Goal: Transaction & Acquisition: Purchase product/service

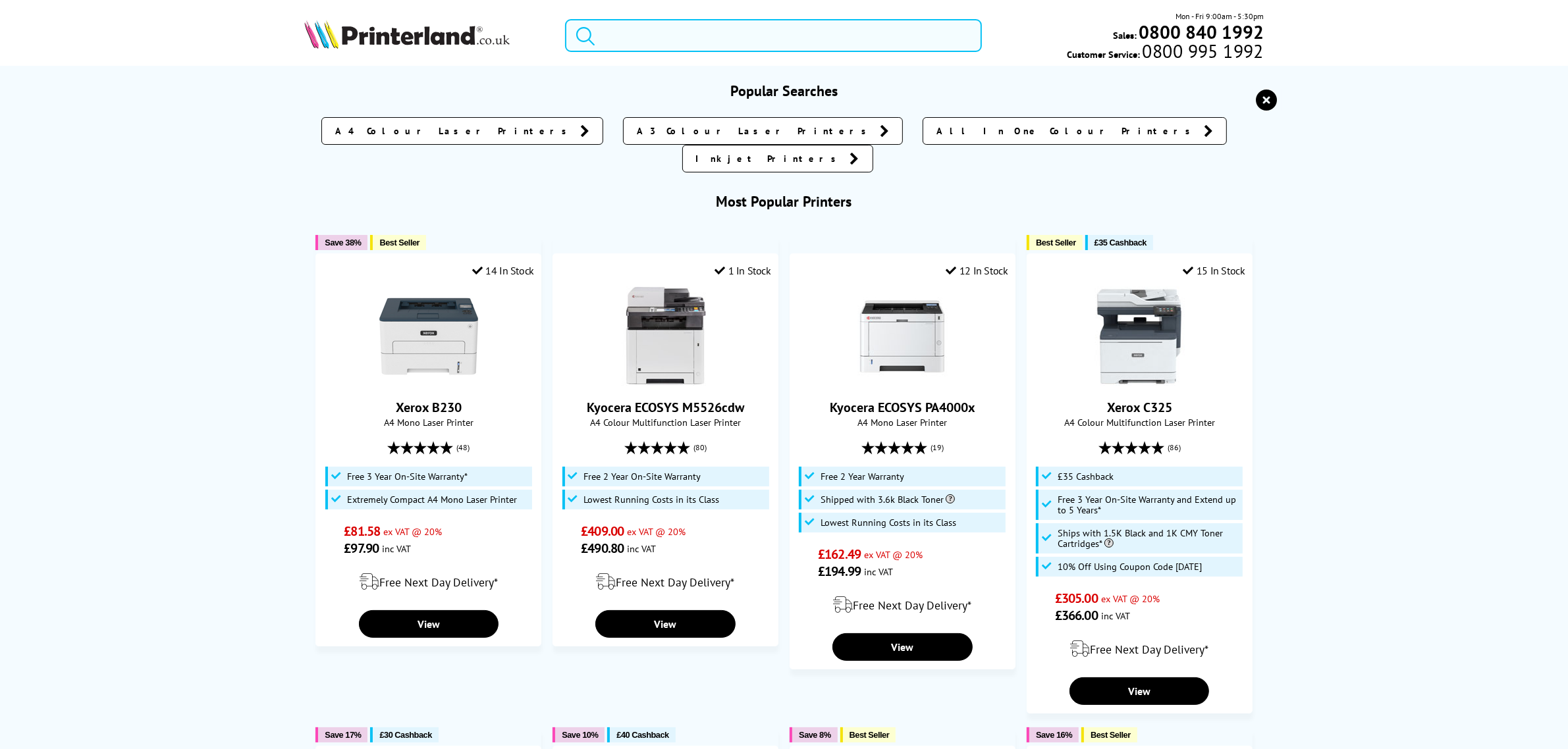
click at [693, 24] on input "search" at bounding box center [773, 36] width 416 height 33
paste input "B310 Printer"
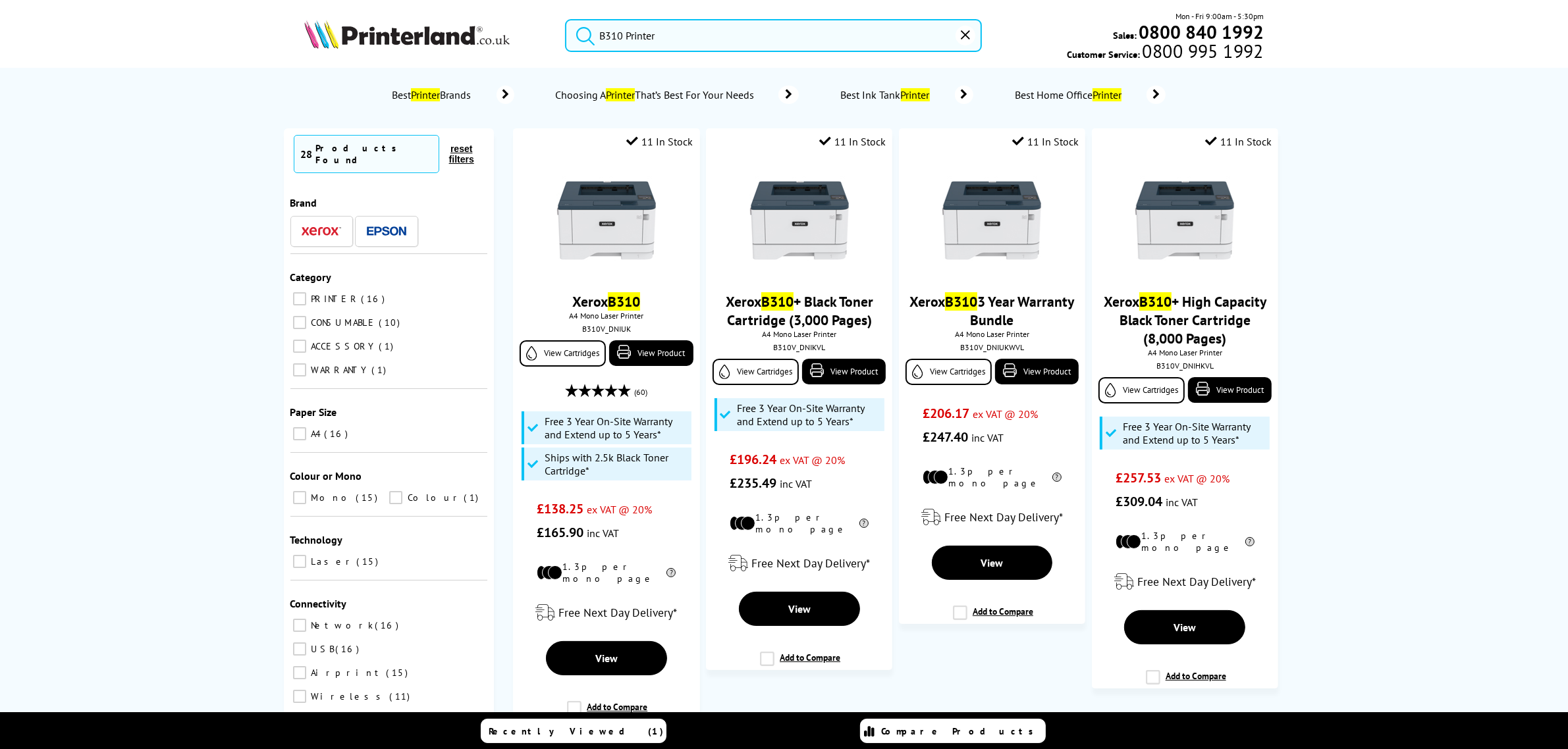
type input "B310 Printer"
click at [566, 19] on button "submit" at bounding box center [582, 34] width 33 height 29
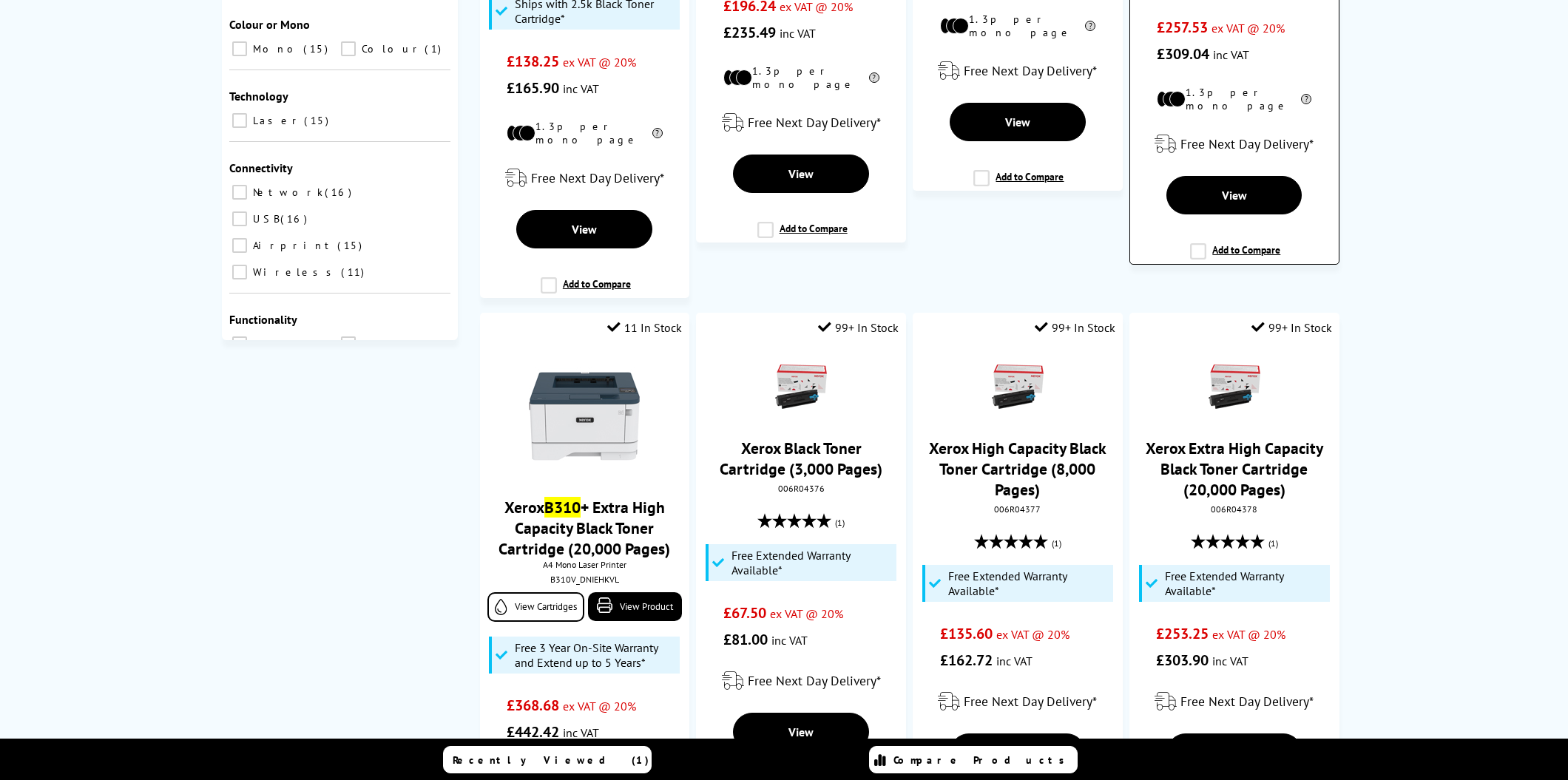
scroll to position [277, 0]
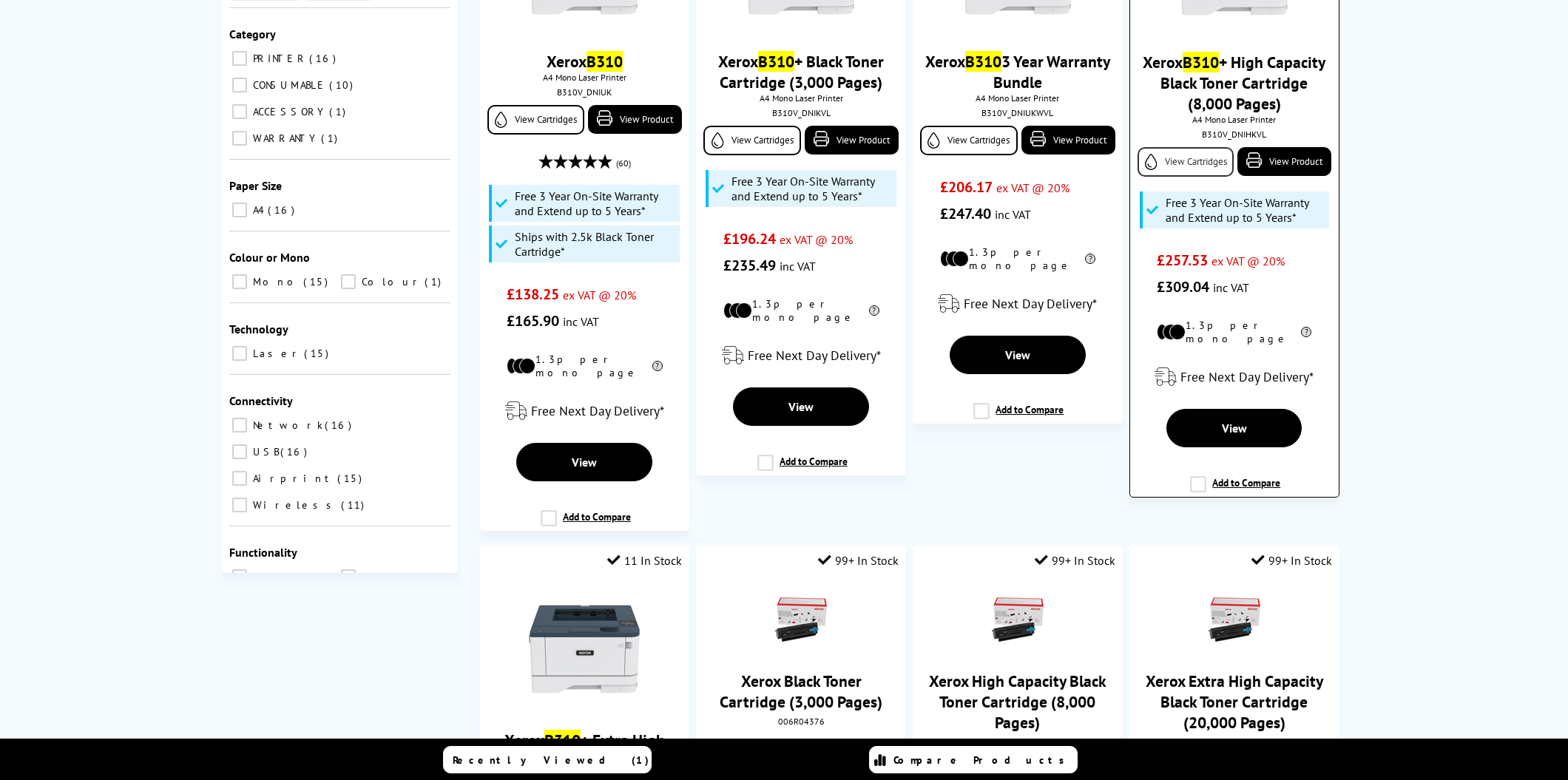
click at [1221, 169] on link "View Cartridges" at bounding box center [1185, 162] width 96 height 30
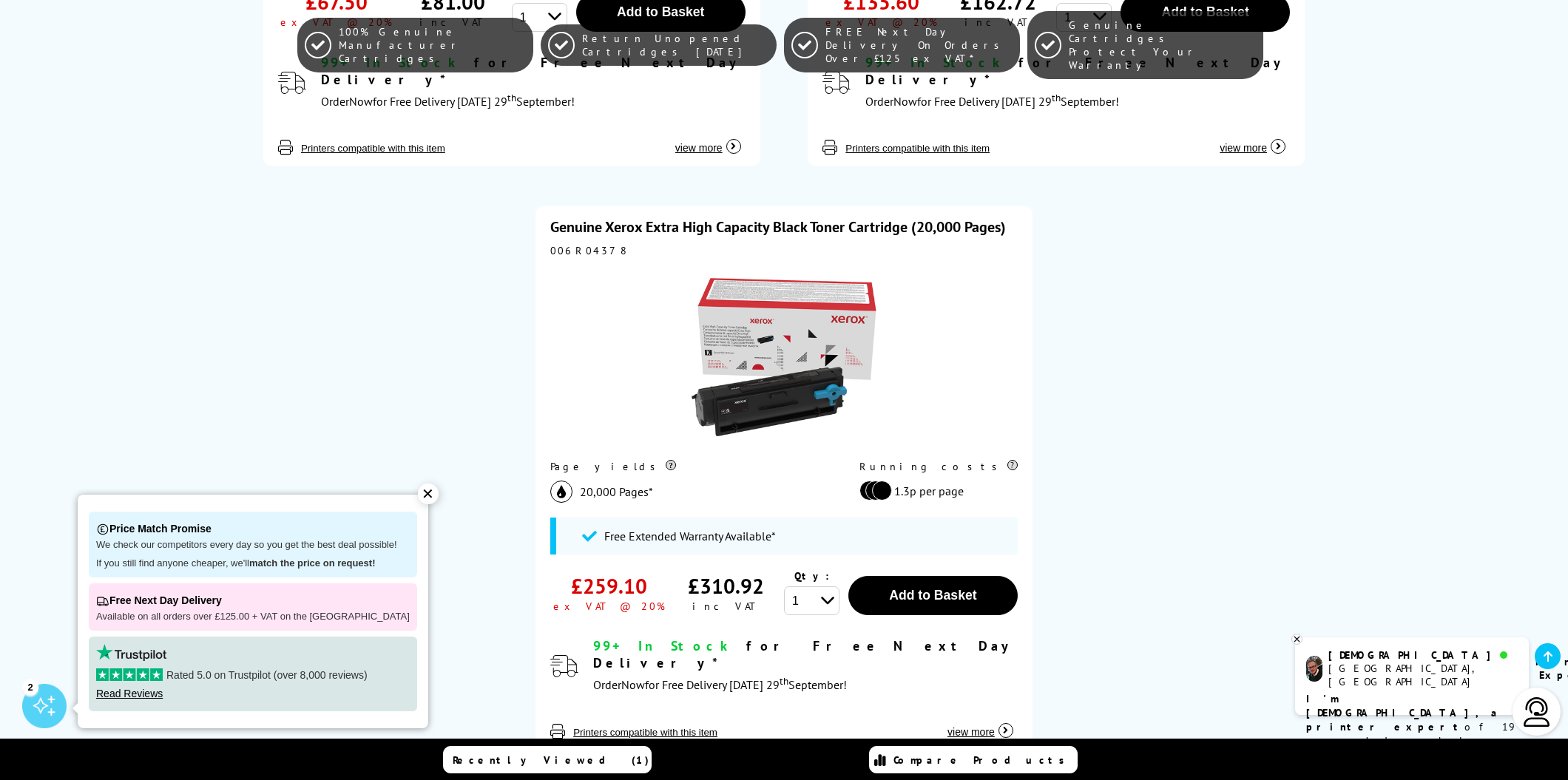
scroll to position [831, 0]
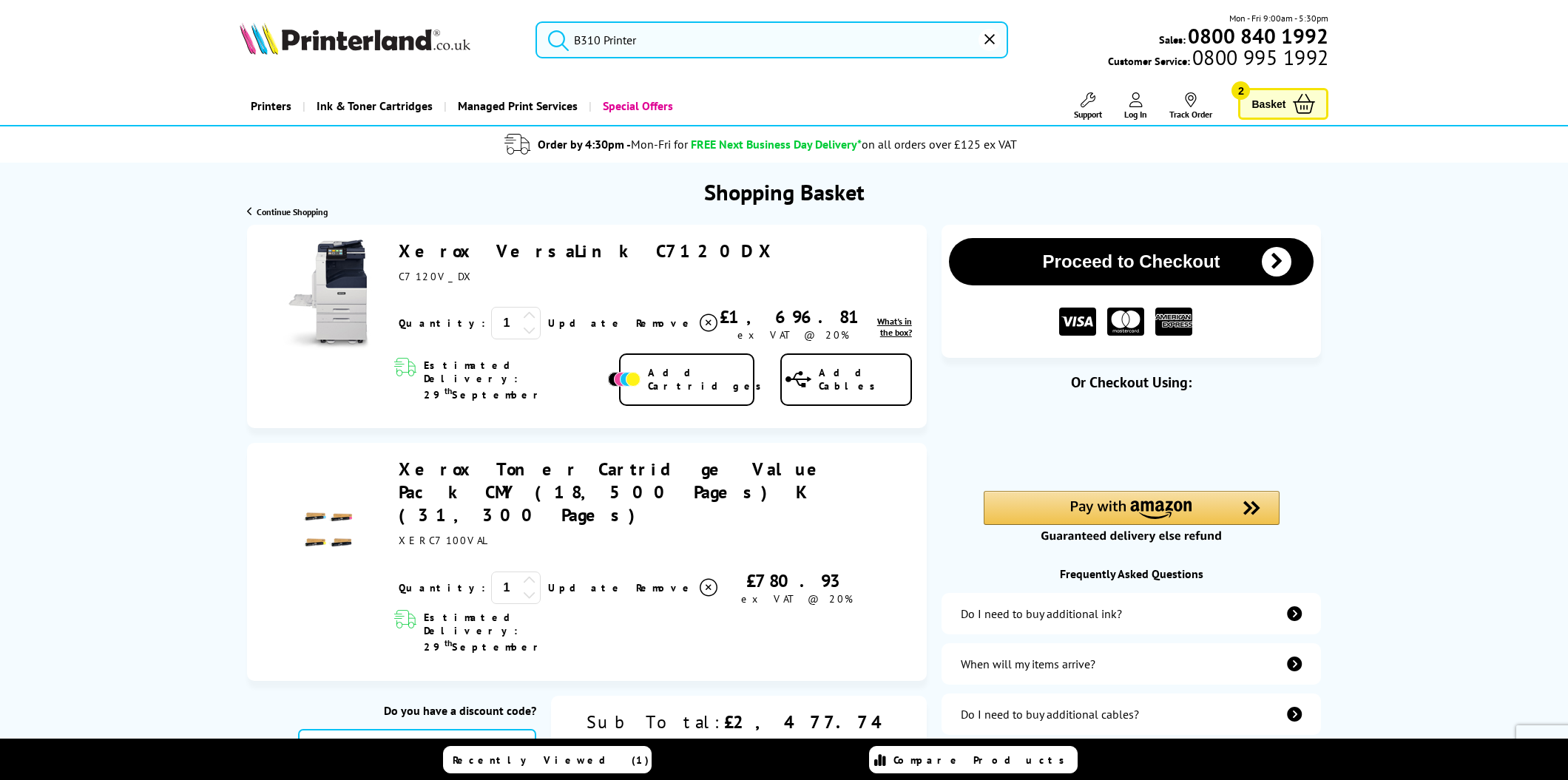
click at [671, 40] on input "B310 Printer" at bounding box center [772, 40] width 473 height 37
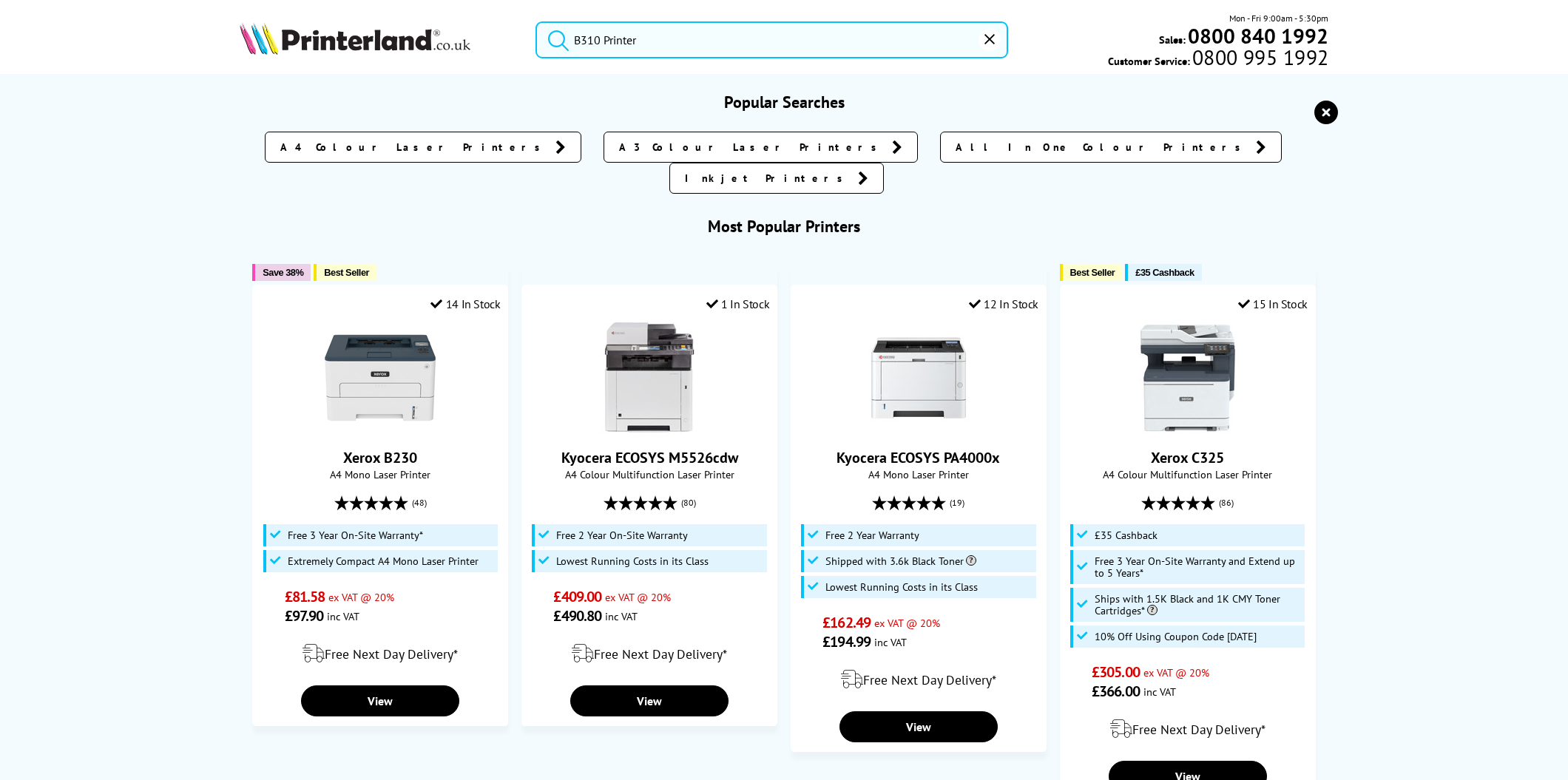
click at [536, 22] on button "submit" at bounding box center [555, 38] width 37 height 33
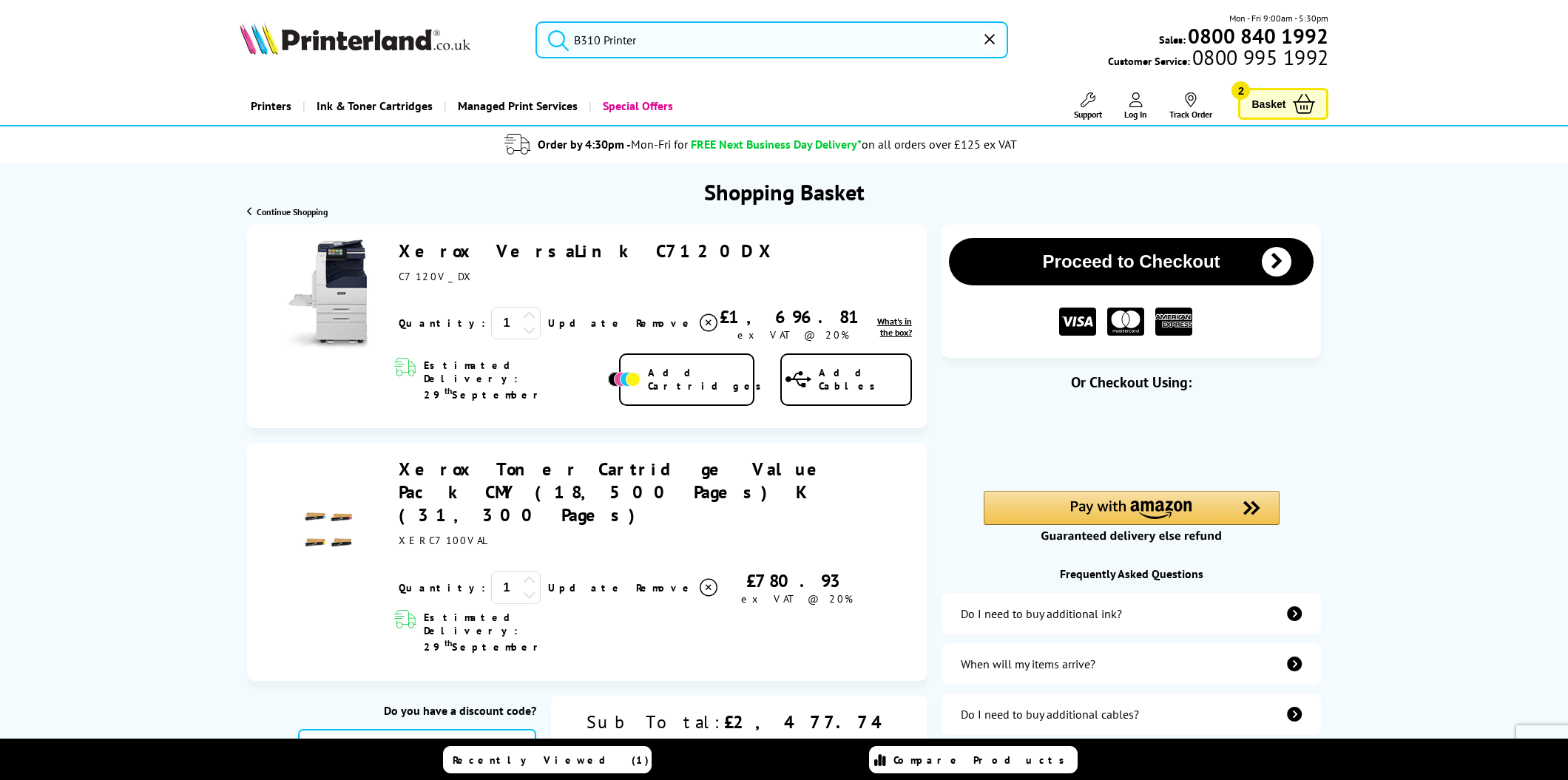
drag, startPoint x: 671, startPoint y: 44, endPoint x: 699, endPoint y: 46, distance: 28.1
click at [674, 44] on input "B310 Printer" at bounding box center [772, 40] width 473 height 37
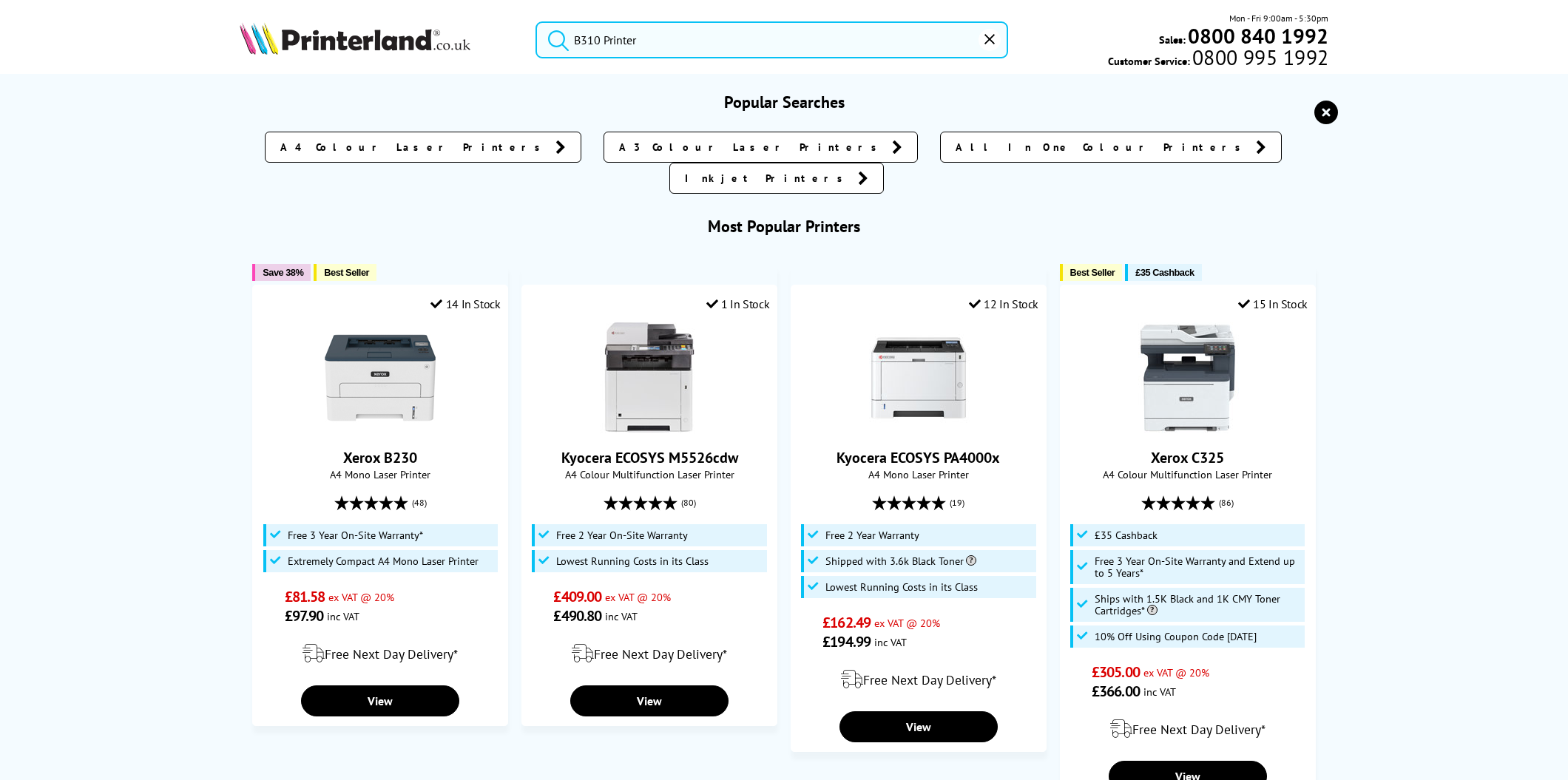
drag, startPoint x: 499, startPoint y: 45, endPoint x: 563, endPoint y: 43, distance: 64.0
click at [439, 38] on div "B310 Printer Mon - Fri 9:00am - 5:30pm Sales: 0800 840 1992 Customer Service: 0…" at bounding box center [784, 43] width 1183 height 65
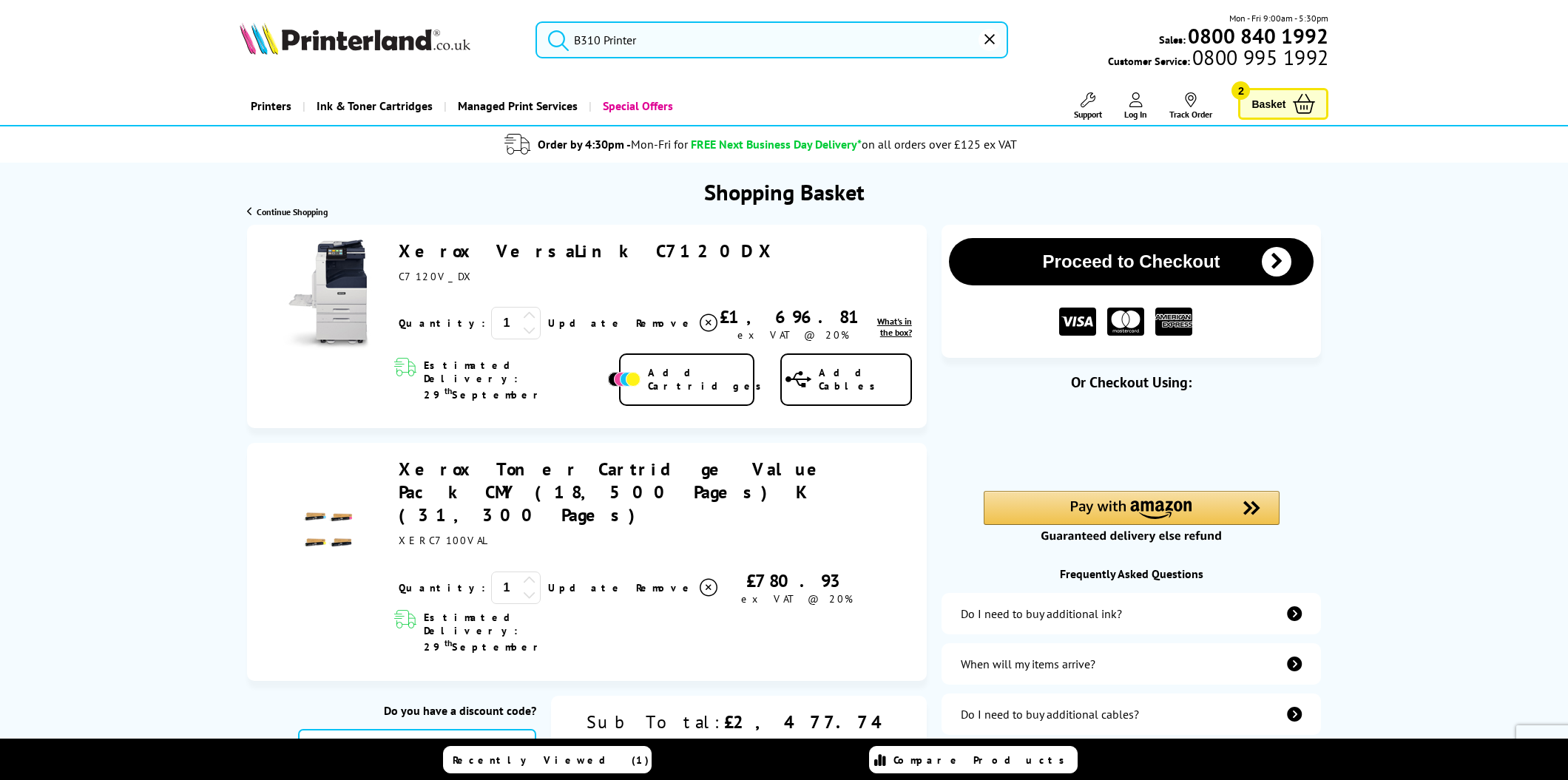
click at [838, 31] on input "B310 Printer" at bounding box center [772, 40] width 473 height 37
type input "B310 Printer"
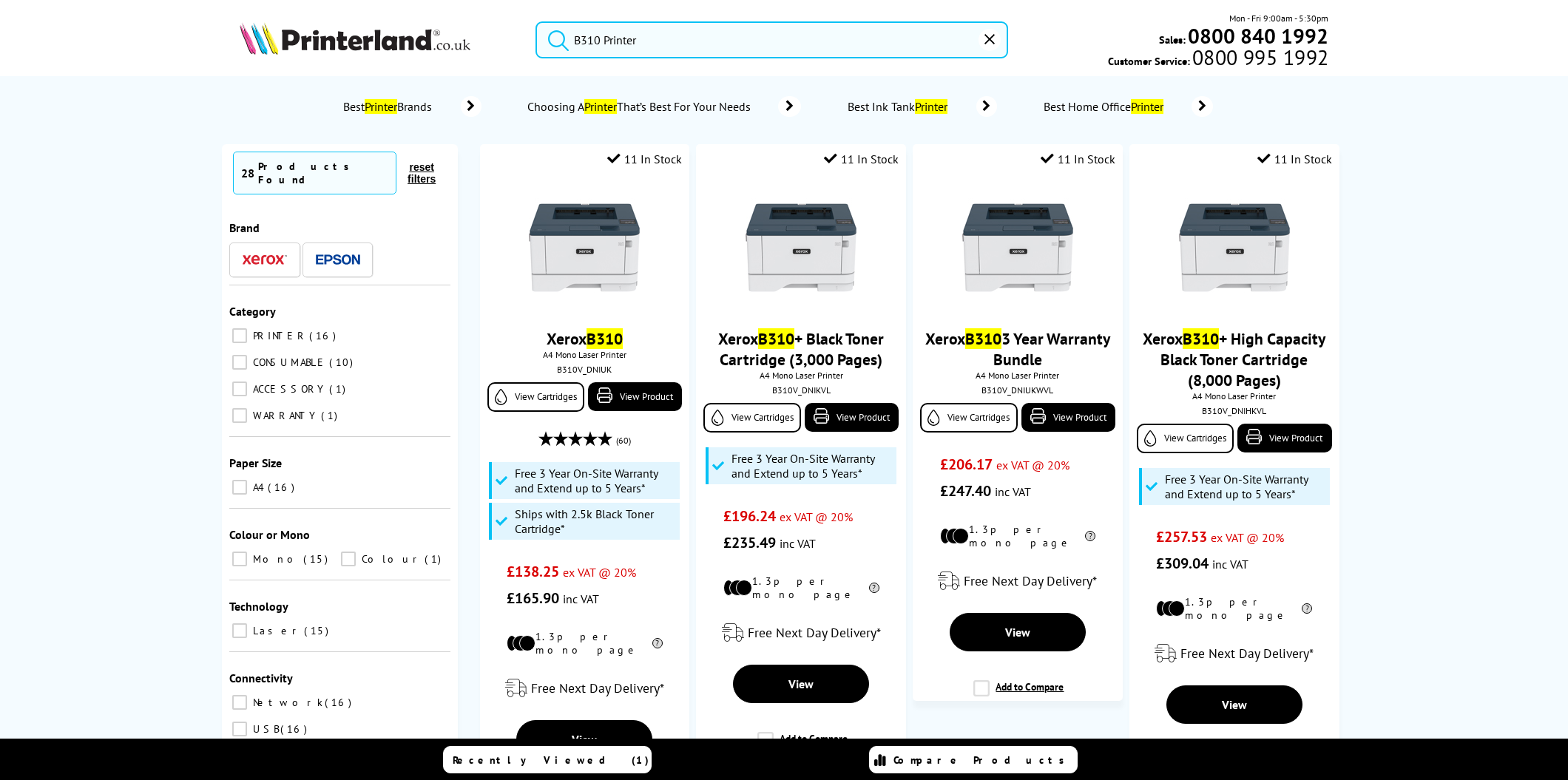
click at [536, 22] on button "submit" at bounding box center [555, 38] width 37 height 33
click at [1241, 240] on img at bounding box center [1234, 248] width 111 height 111
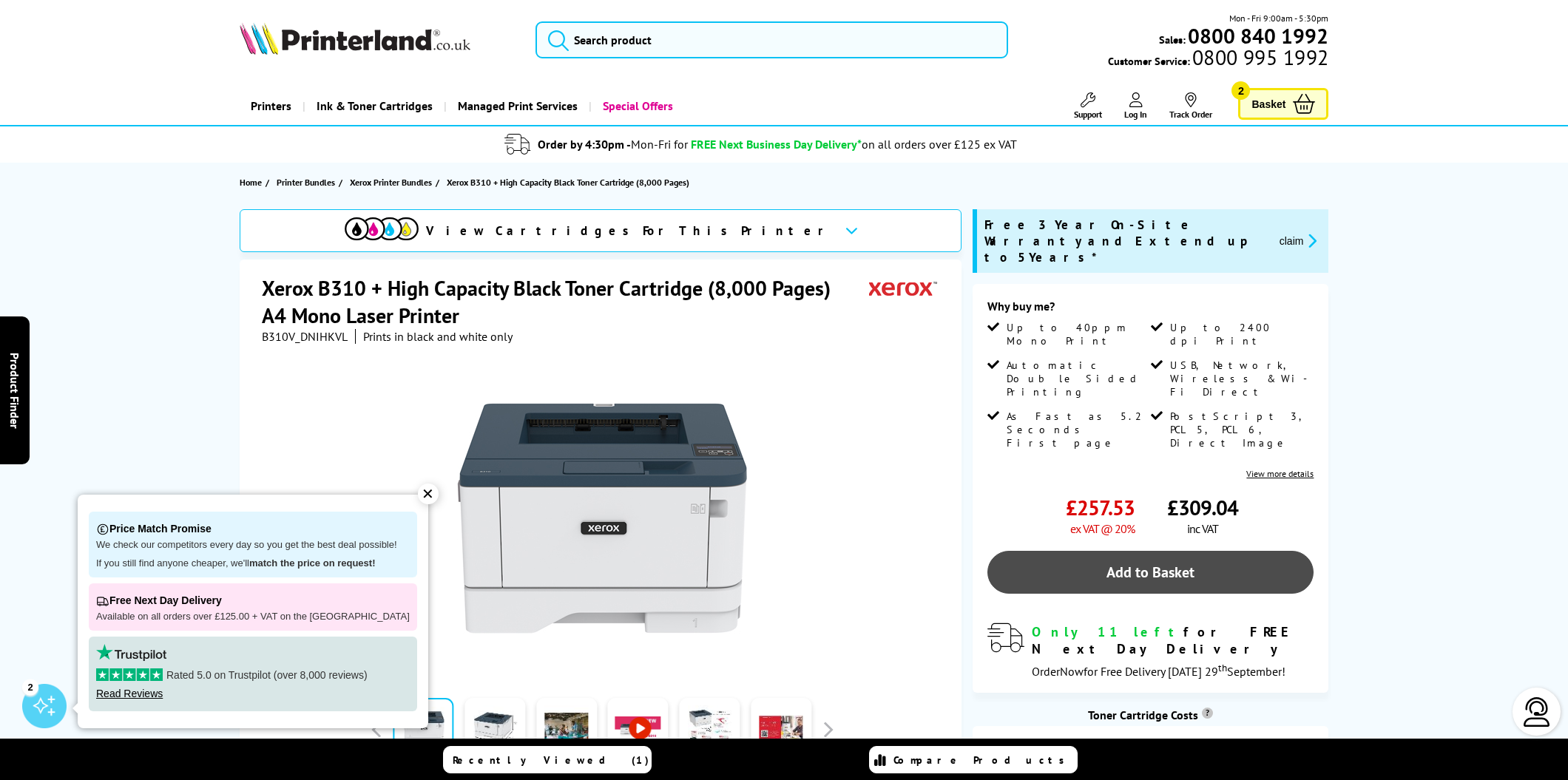
click at [1143, 551] on link "Add to Basket" at bounding box center [1150, 573] width 326 height 43
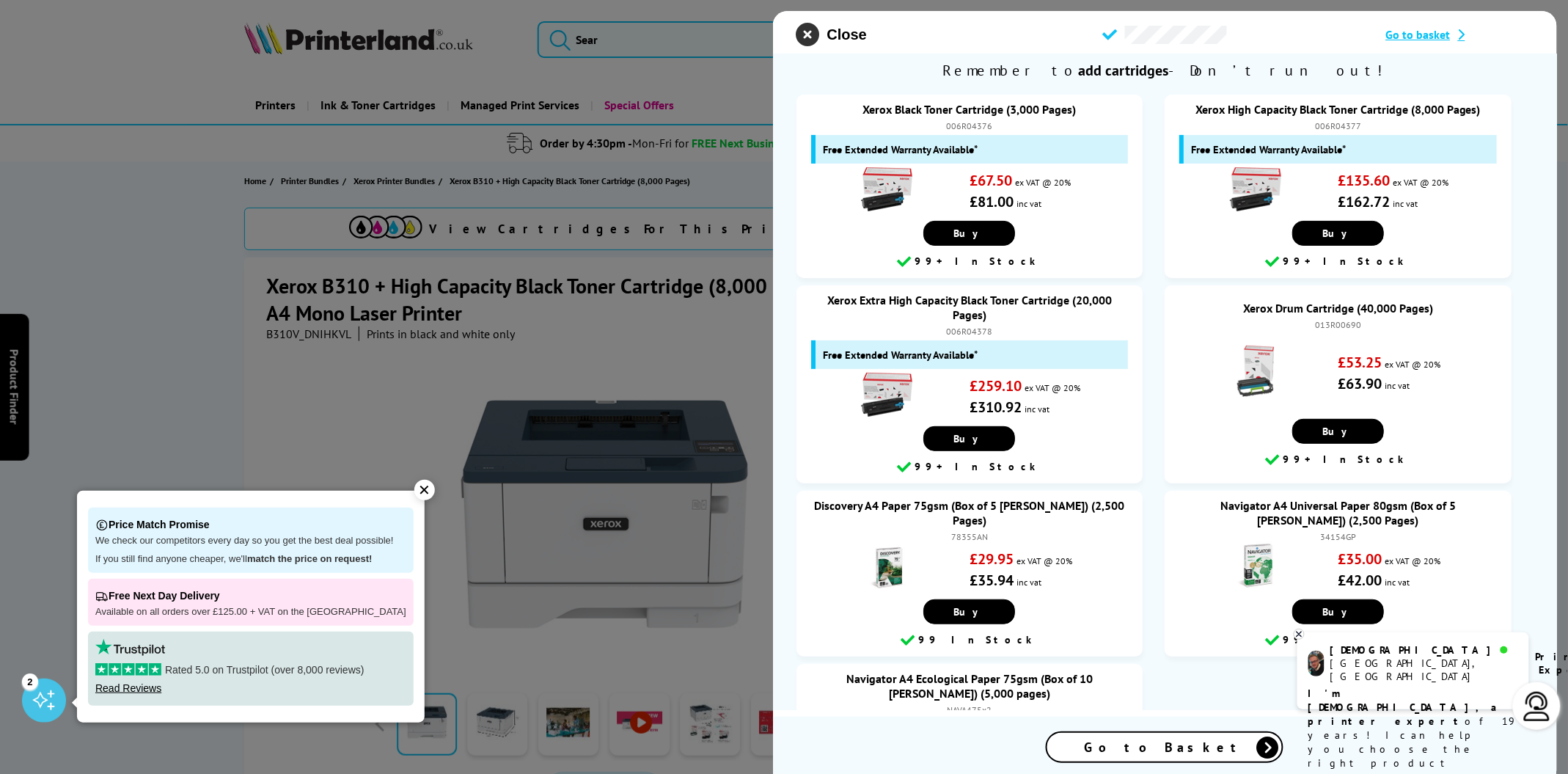
click at [814, 42] on icon "close modal" at bounding box center [808, 35] width 24 height 24
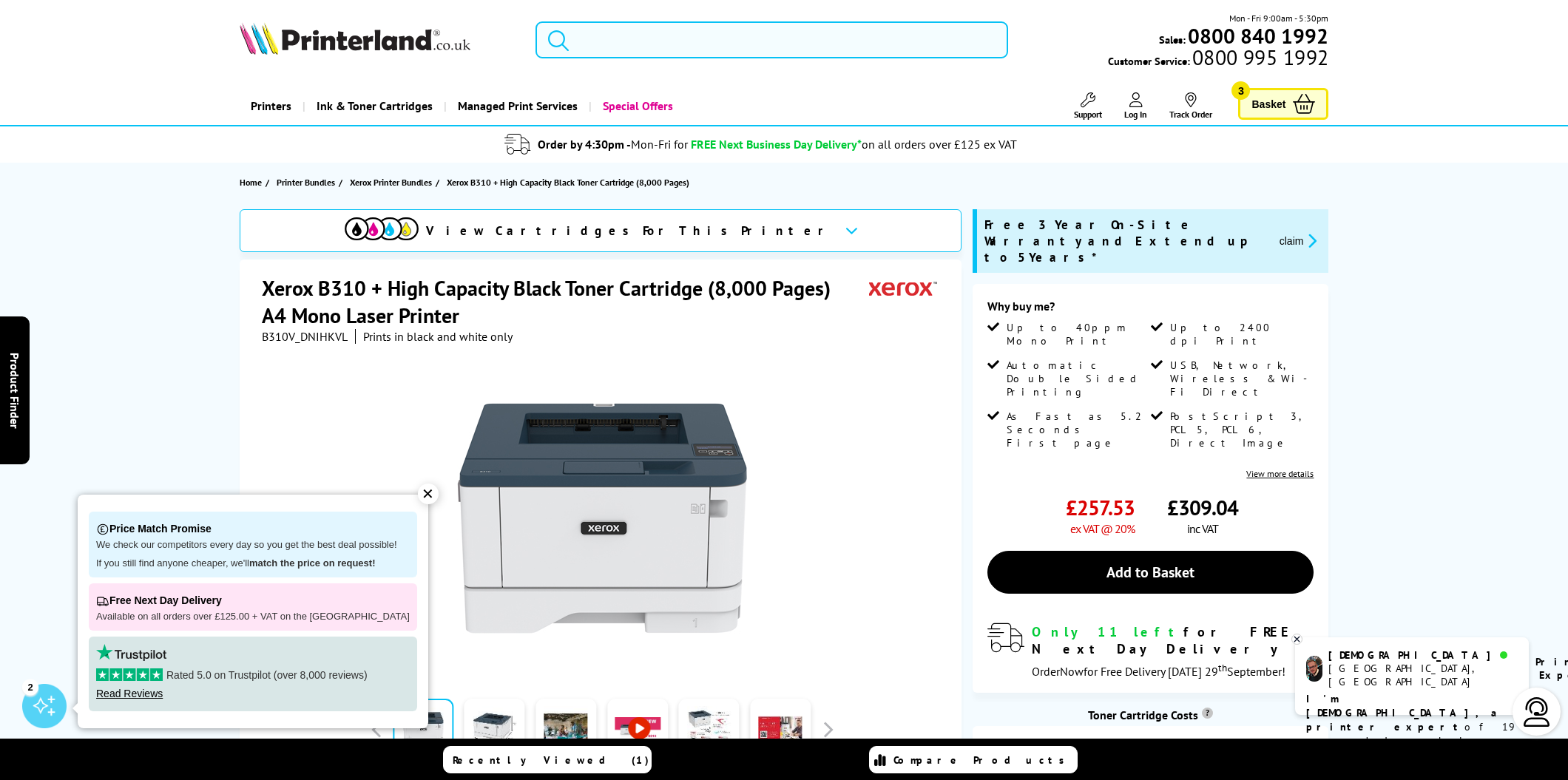
click at [711, 43] on input "search" at bounding box center [772, 40] width 473 height 37
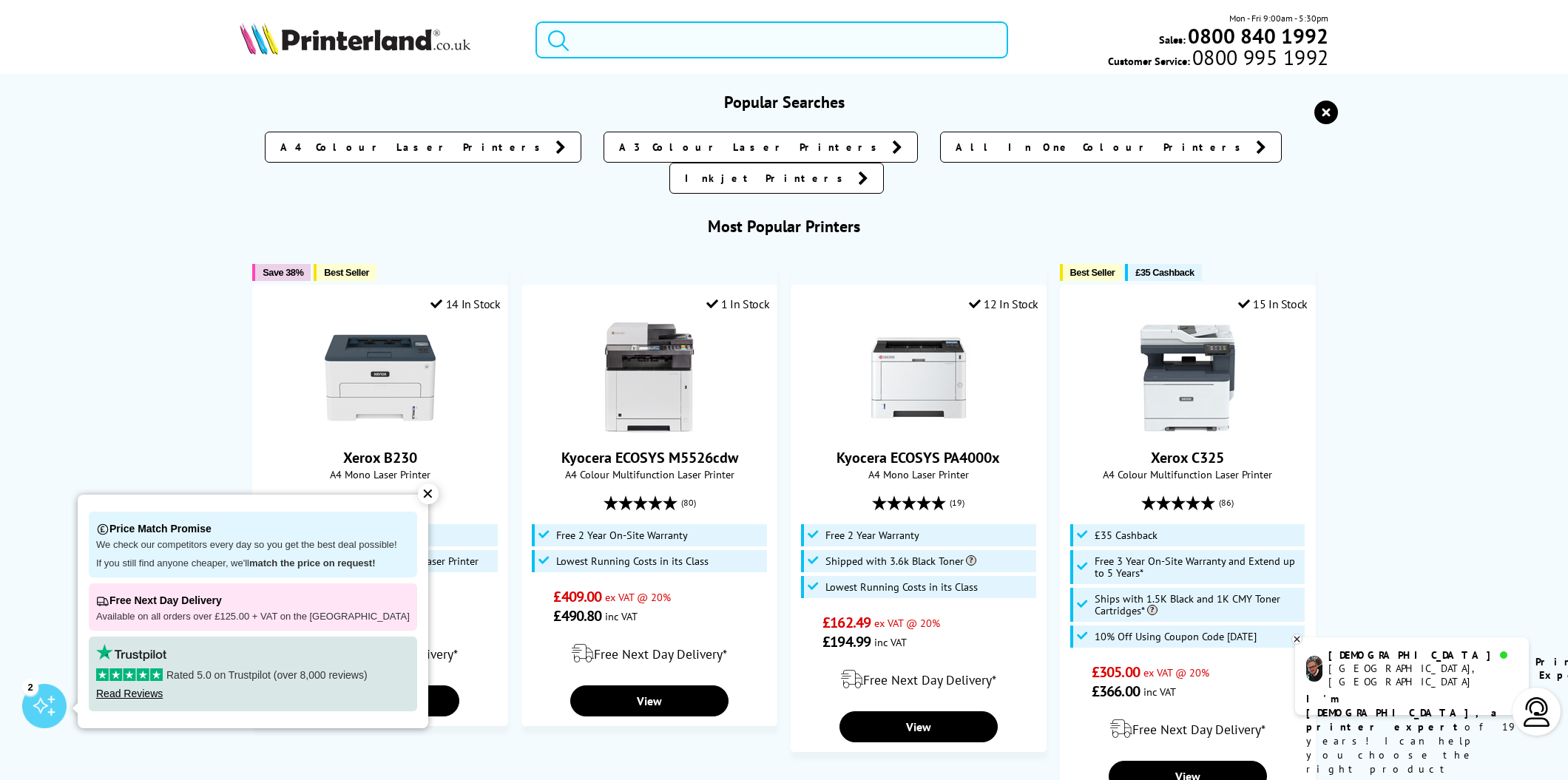
paste input "C8000"
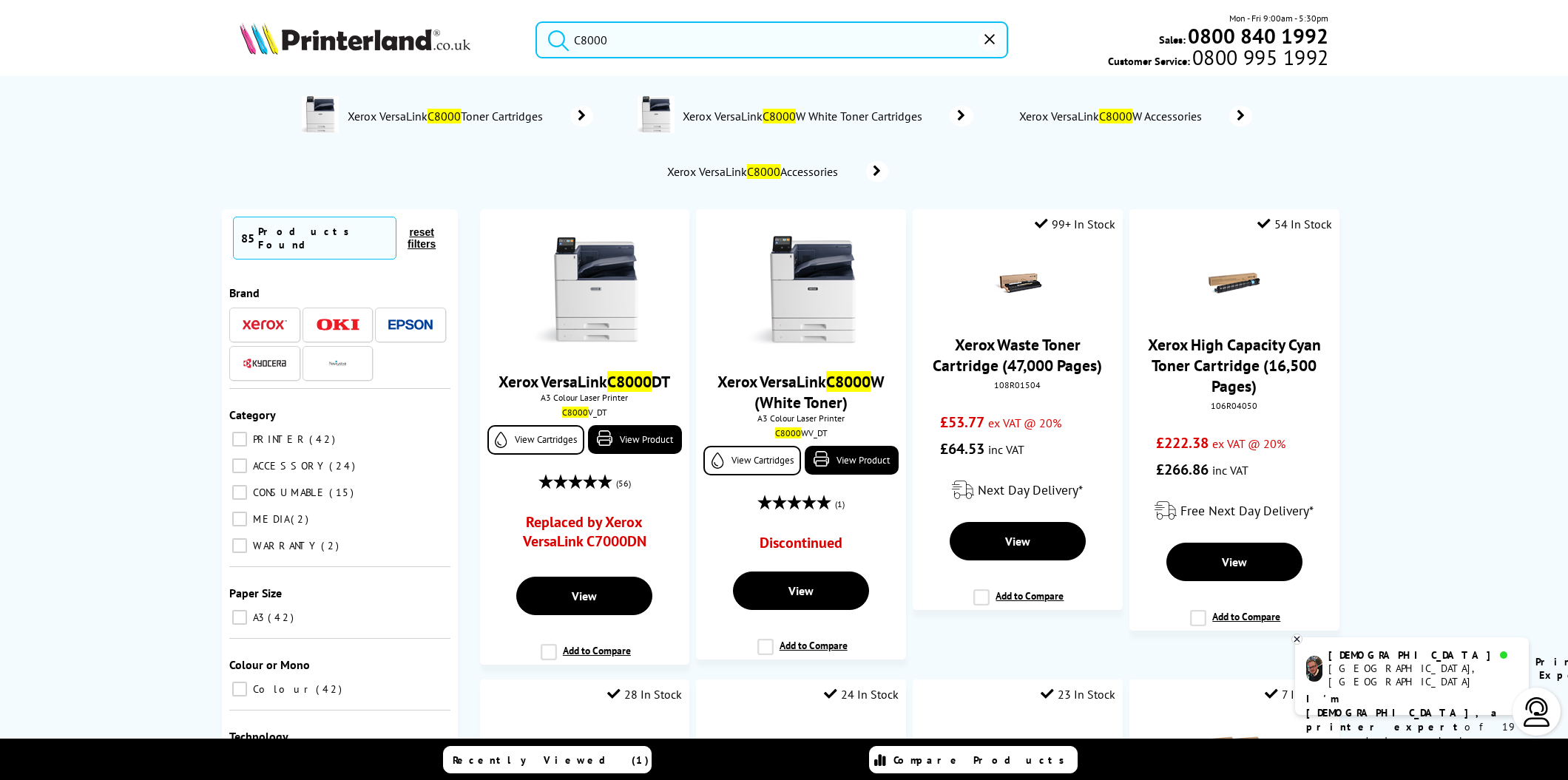
type input "C8000"
click at [536, 22] on button "submit" at bounding box center [555, 38] width 37 height 33
click at [531, 450] on link "View Cartridges" at bounding box center [536, 441] width 96 height 30
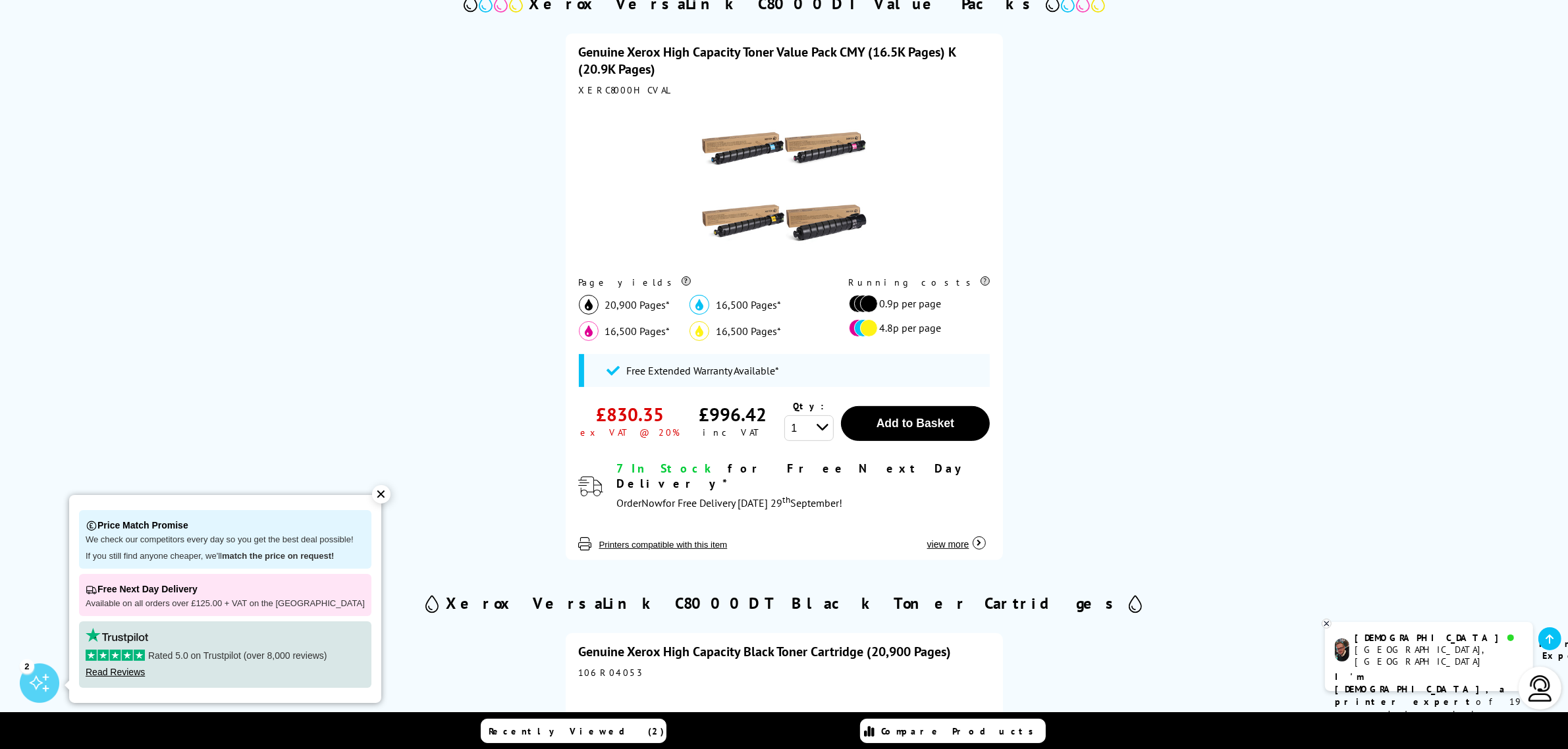
scroll to position [412, 0]
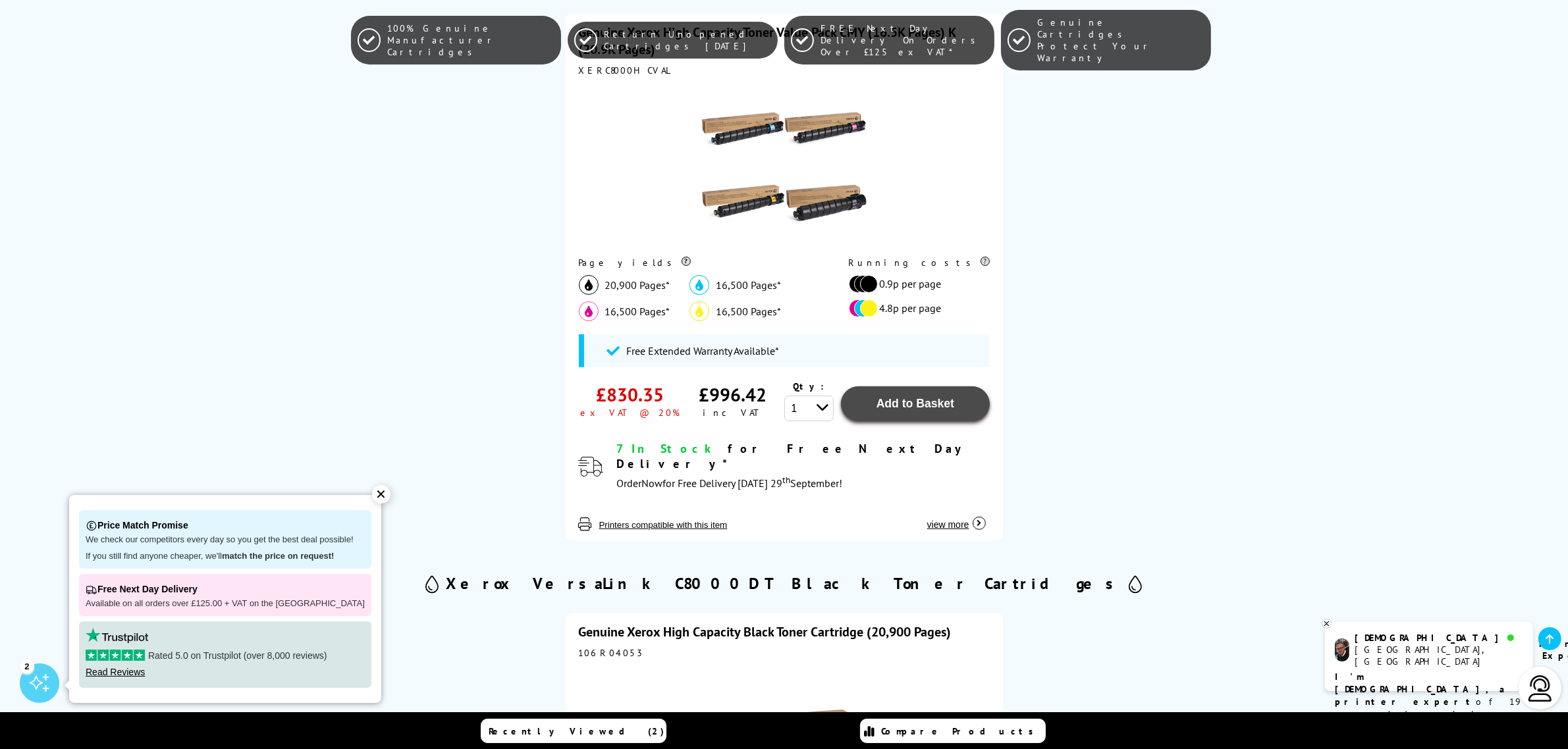
click at [883, 407] on span "Add to Basket" at bounding box center [915, 404] width 78 height 13
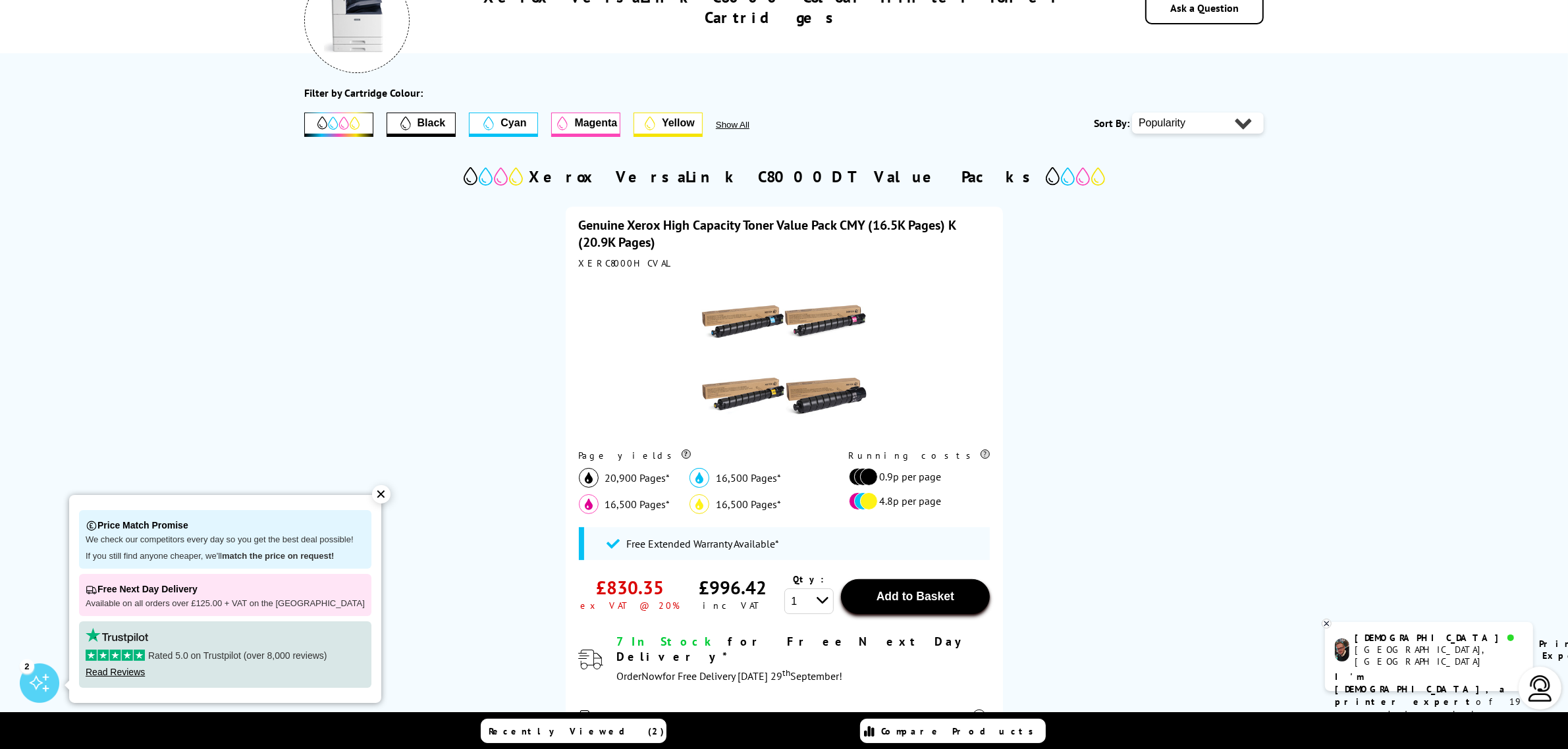
scroll to position [0, 0]
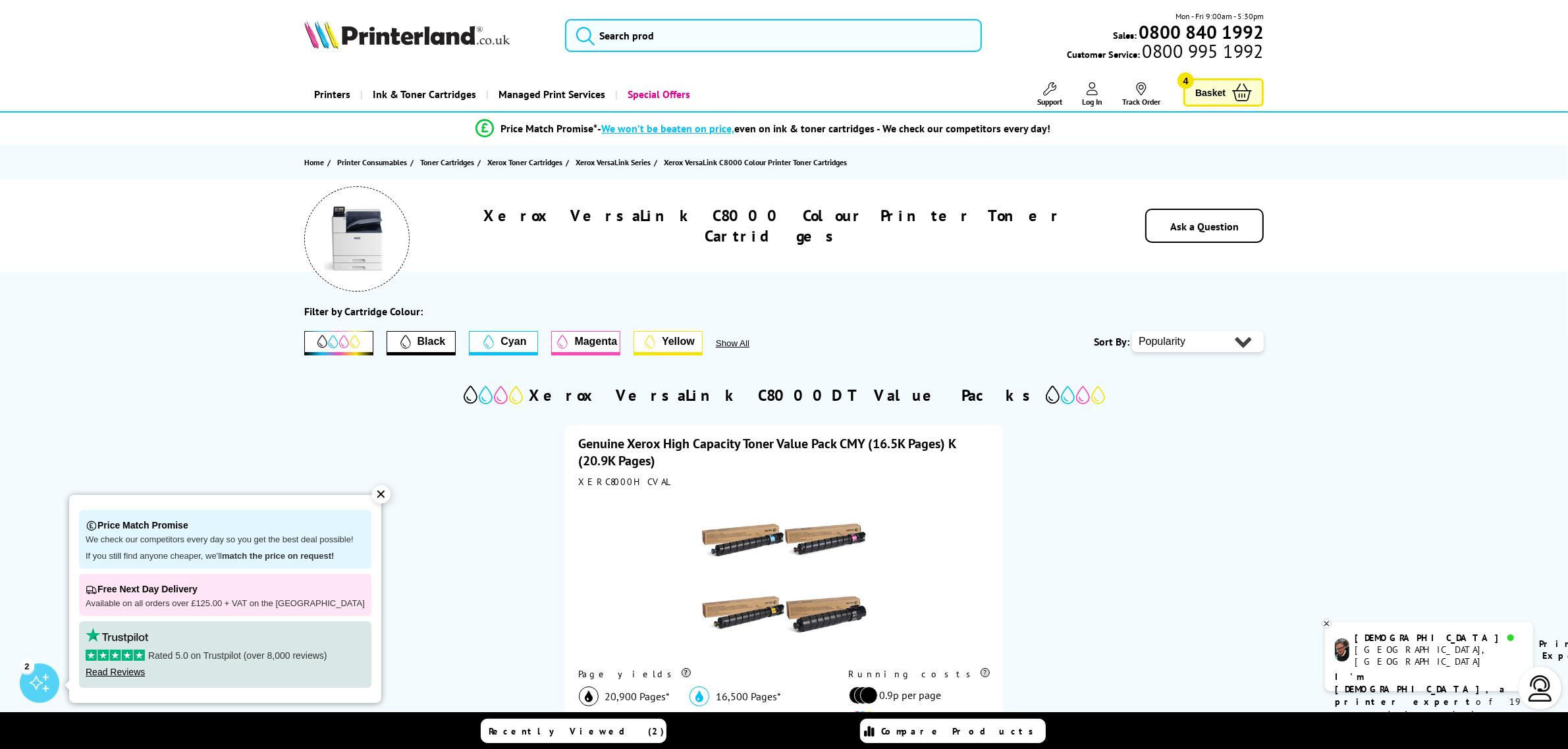
click at [1223, 88] on span "Basket" at bounding box center [1211, 92] width 31 height 18
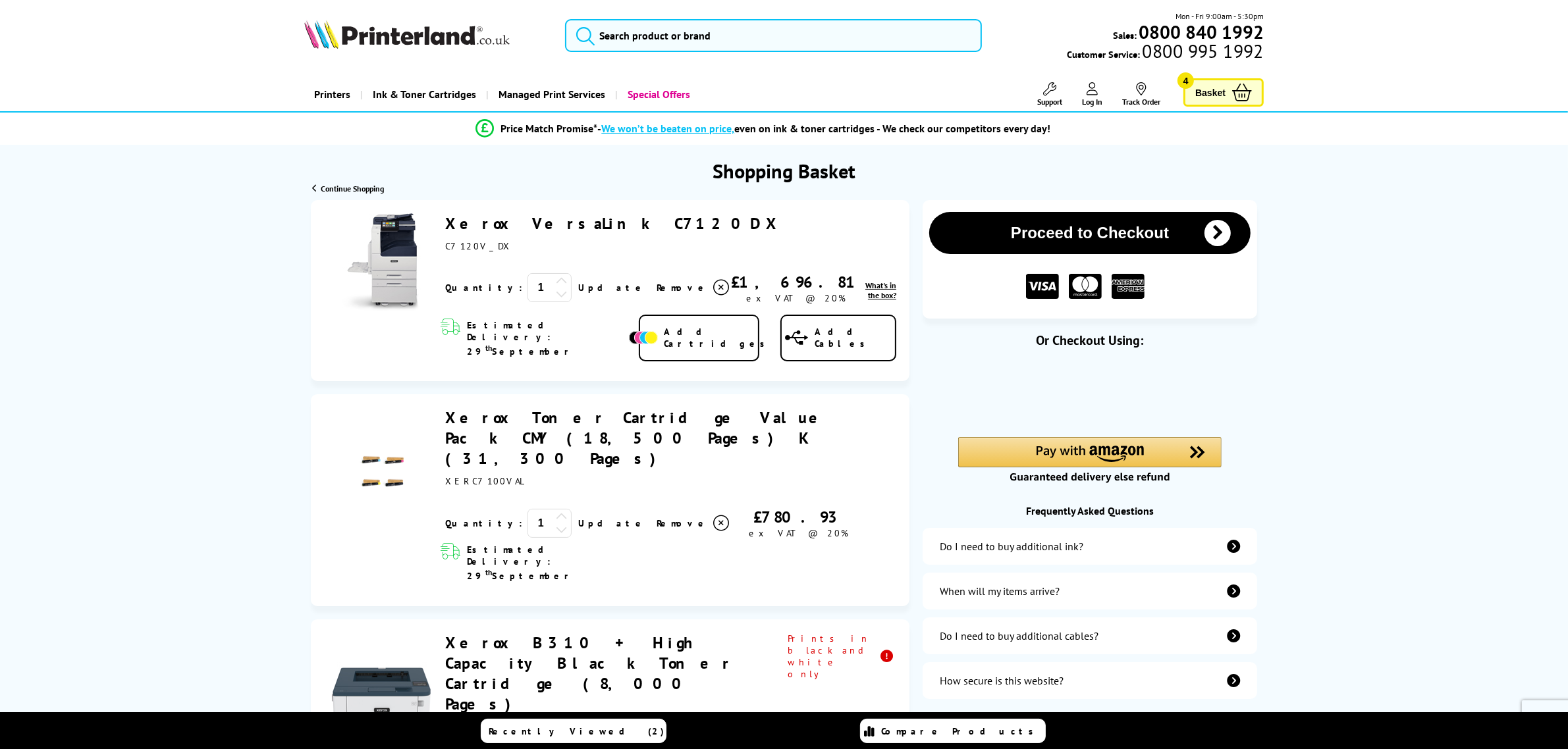
drag, startPoint x: 176, startPoint y: 306, endPoint x: 211, endPoint y: 311, distance: 35.4
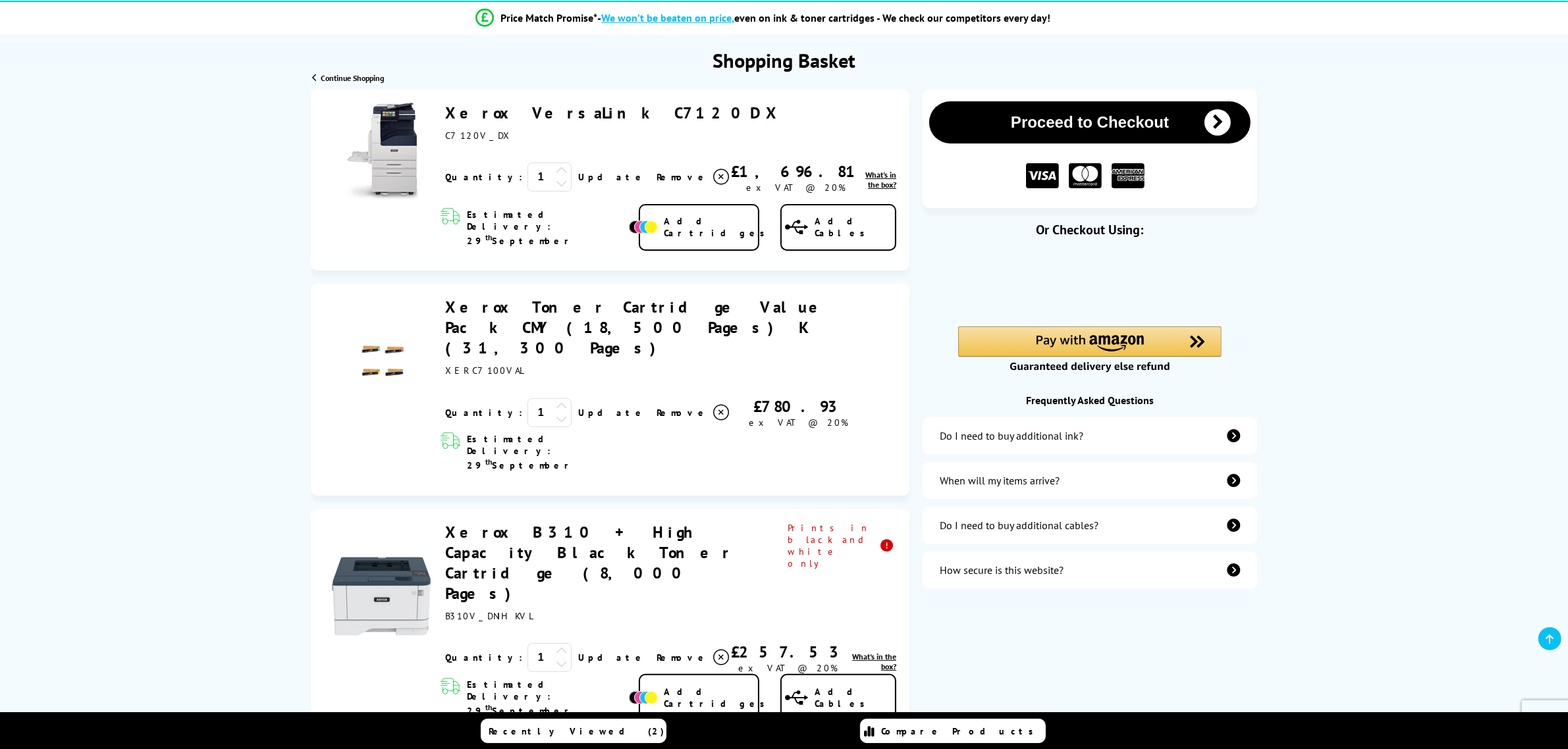
scroll to position [82, 0]
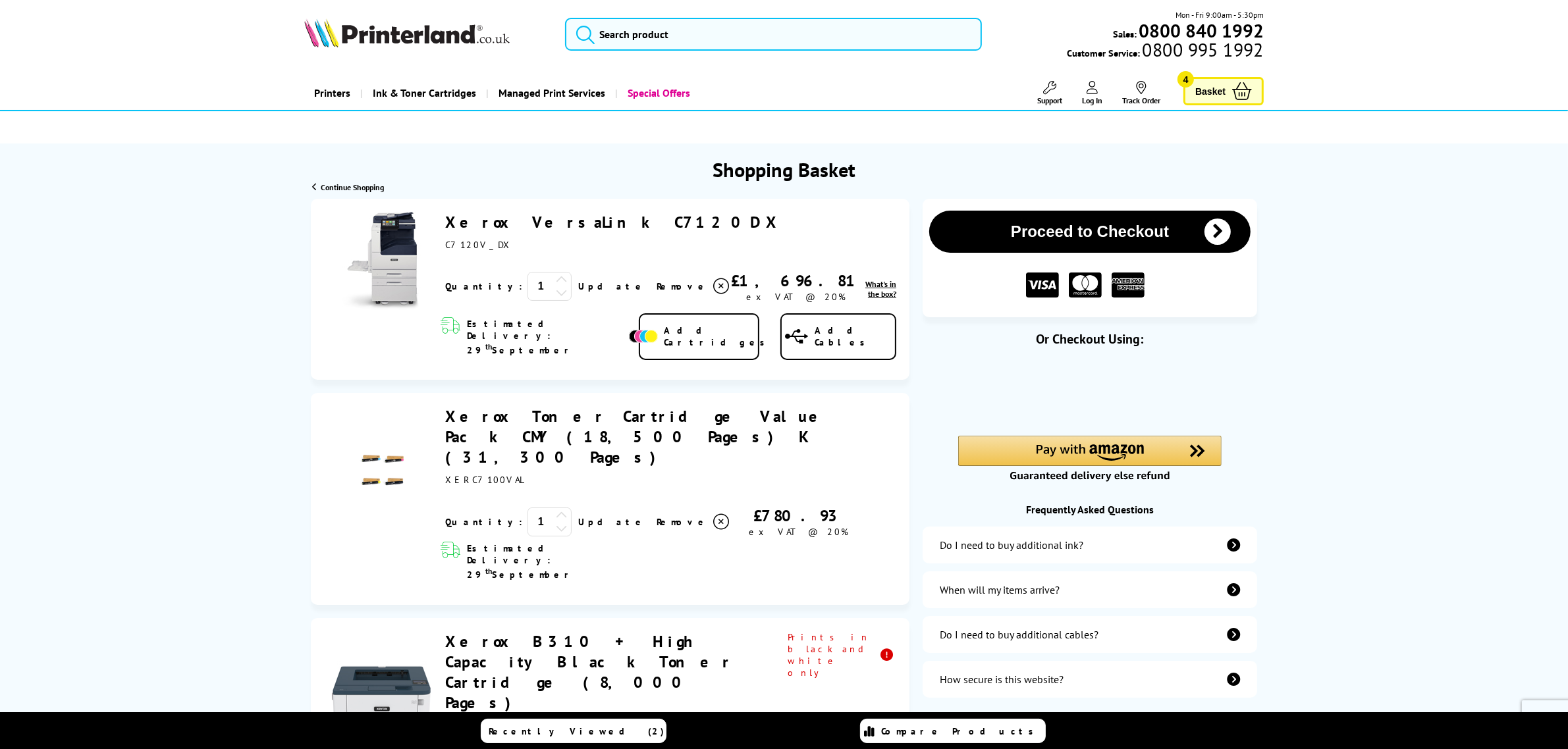
scroll to position [0, 0]
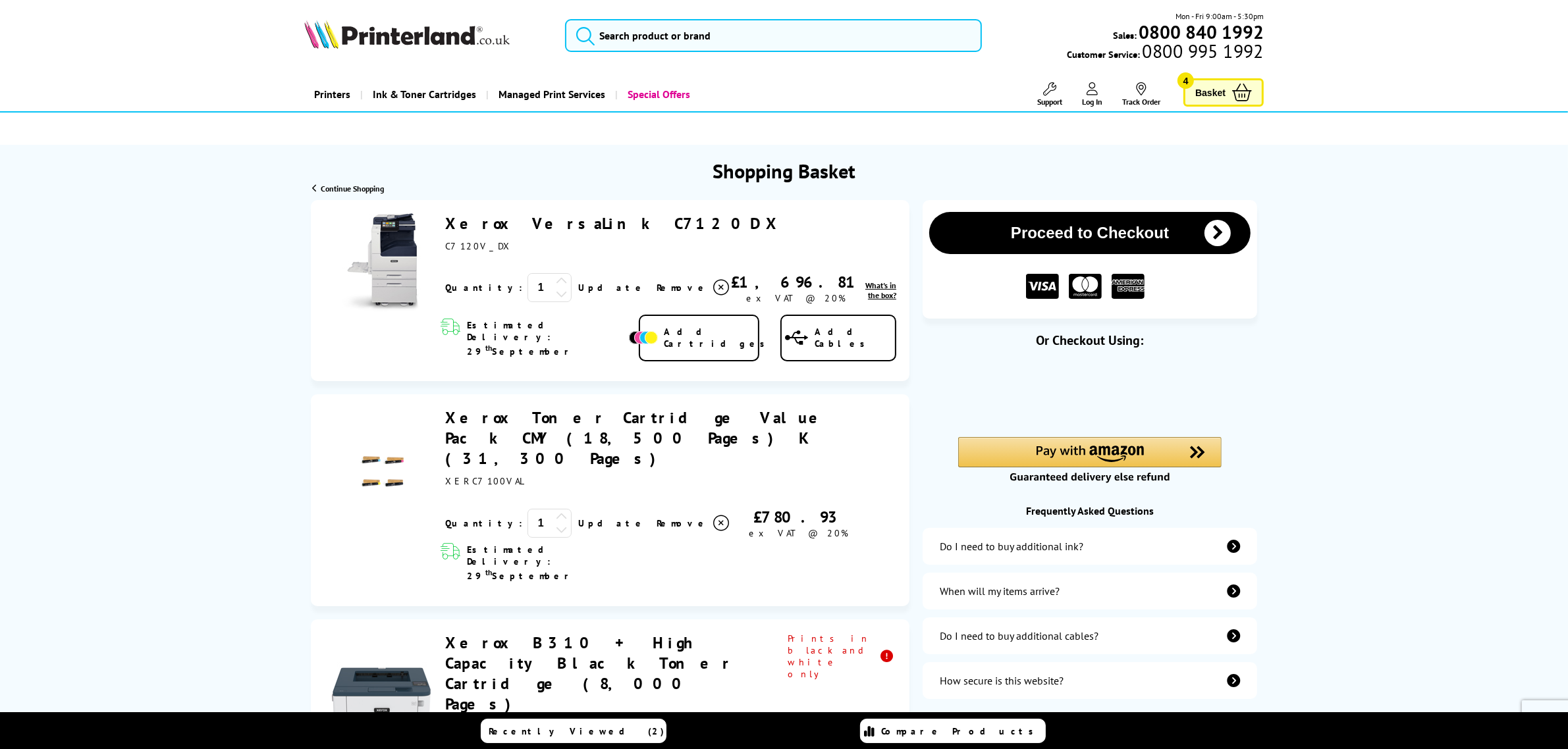
click at [519, 222] on link "Xerox VersaLink C7120DX" at bounding box center [613, 223] width 336 height 21
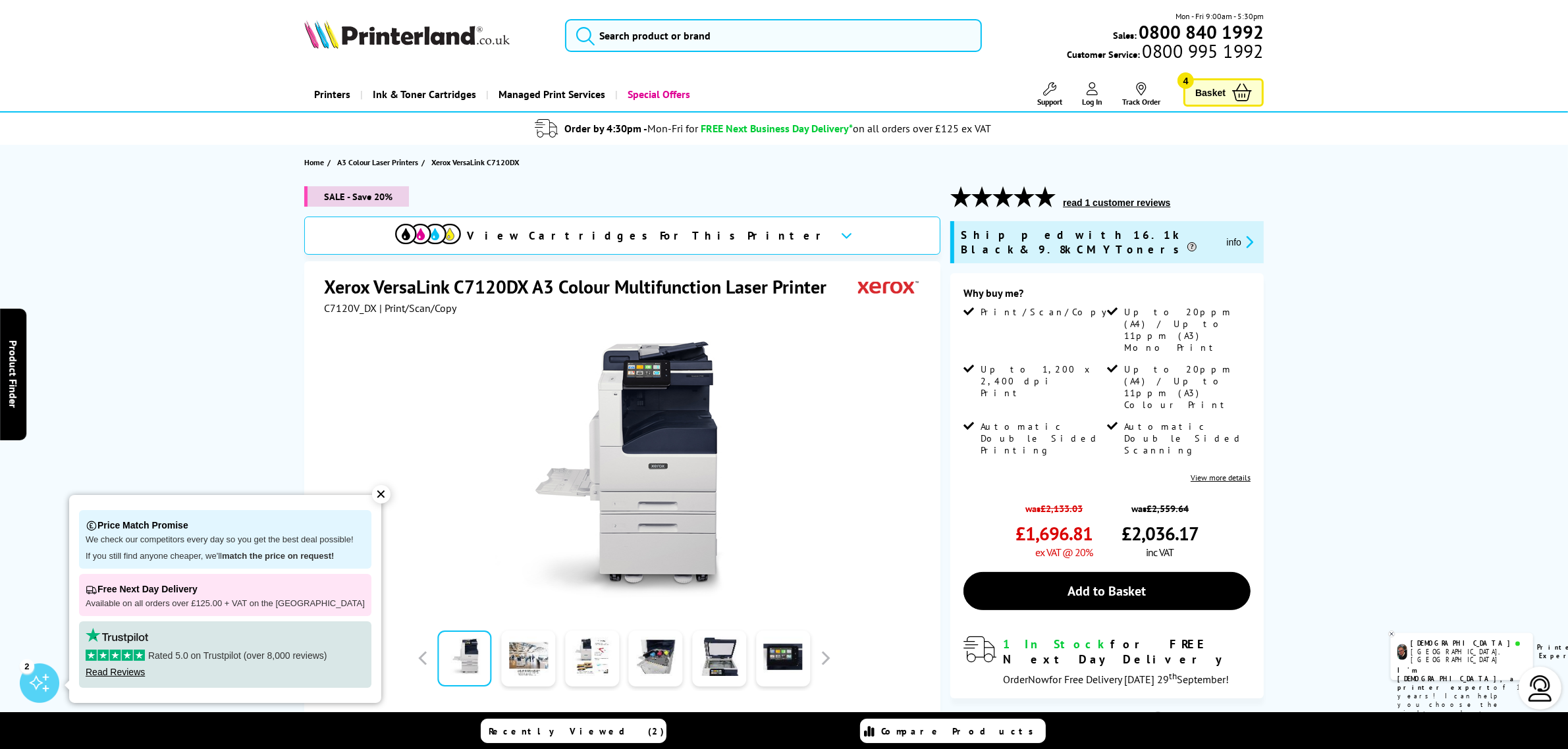
click at [271, 296] on div "SALE - Save 20% View Cartridges For This Printer Xerox VersaLink C7120DX A3 Col…" at bounding box center [784, 513] width 1053 height 653
click at [376, 495] on div "✕" at bounding box center [381, 495] width 19 height 19
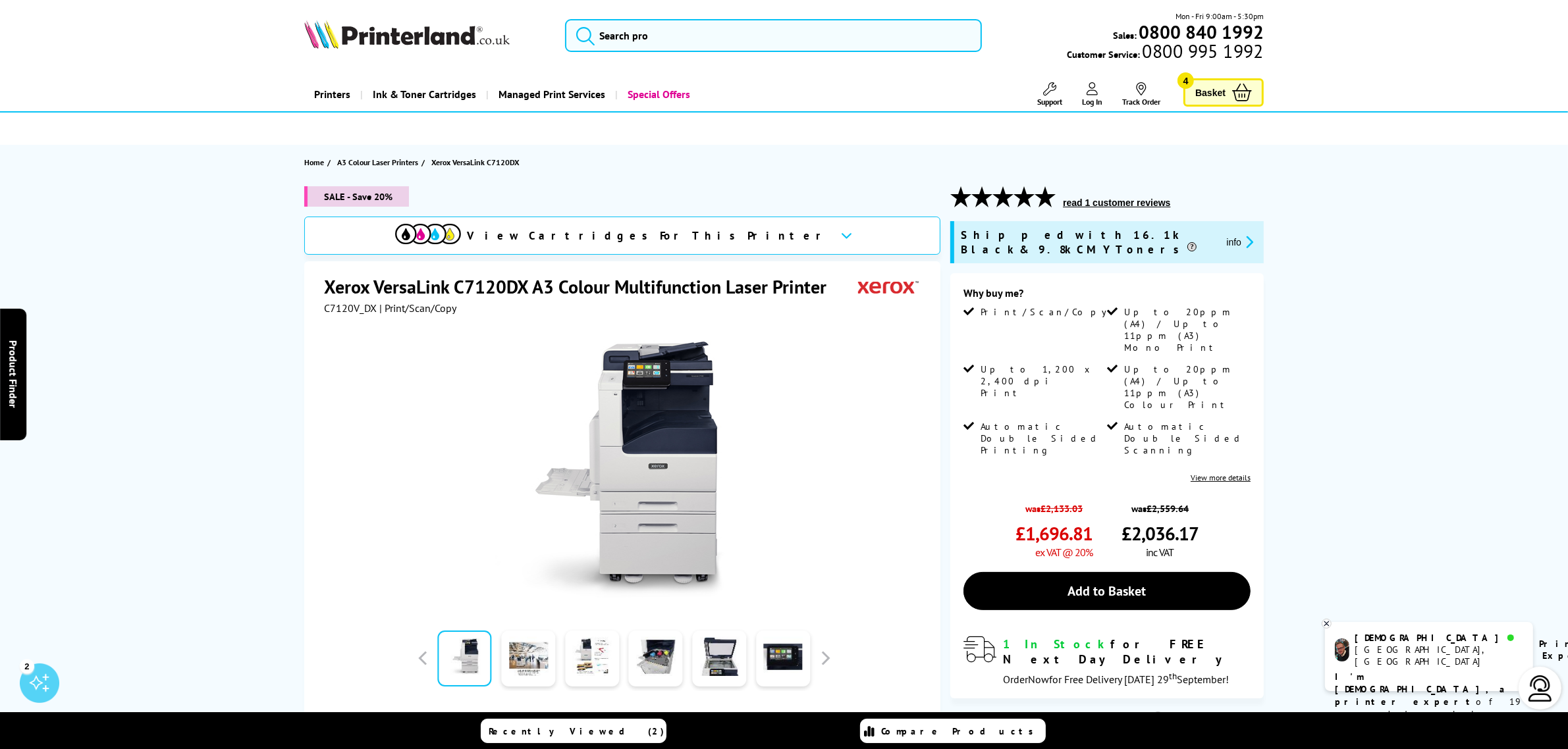
click at [1230, 94] on link "Basket 4" at bounding box center [1223, 92] width 80 height 29
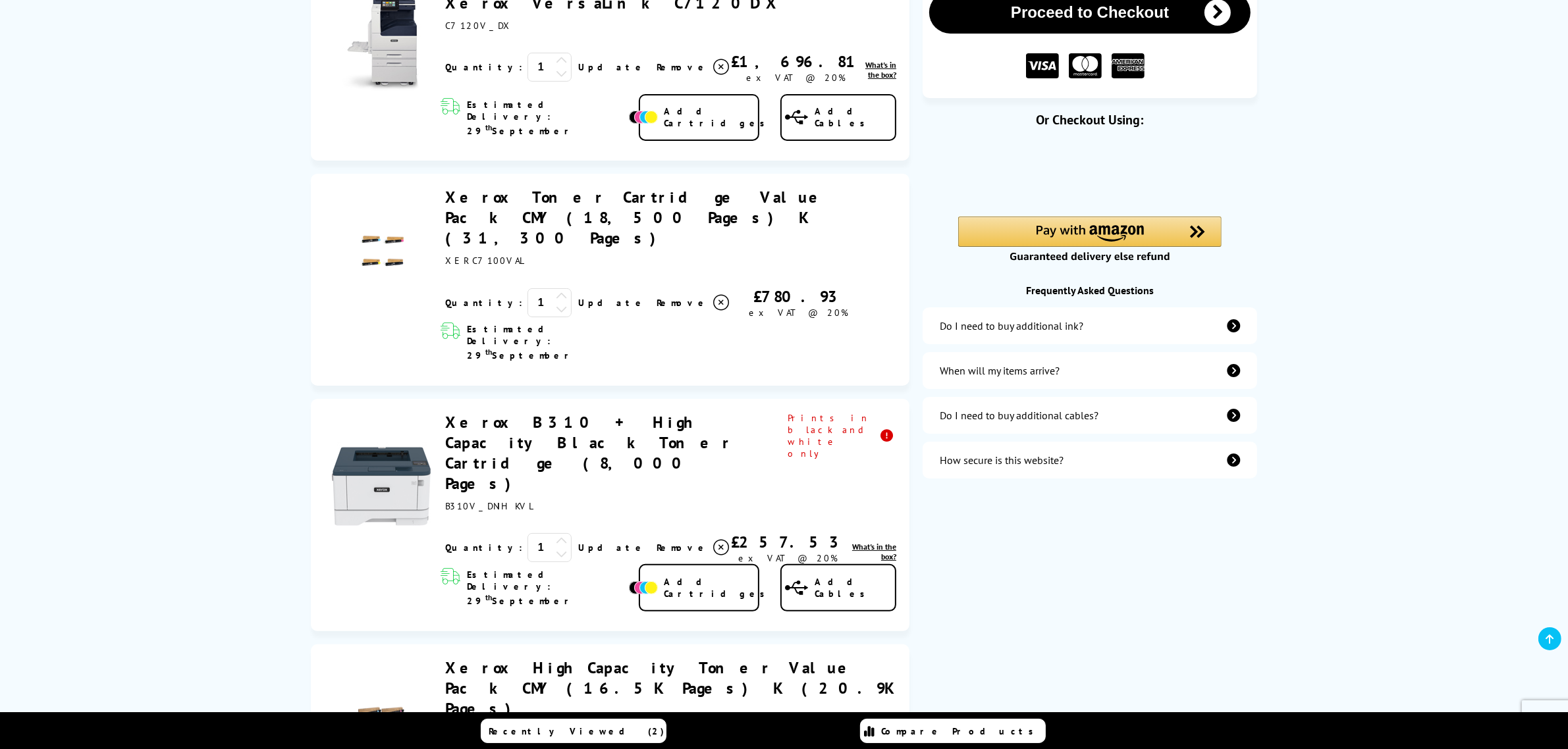
scroll to position [329, 0]
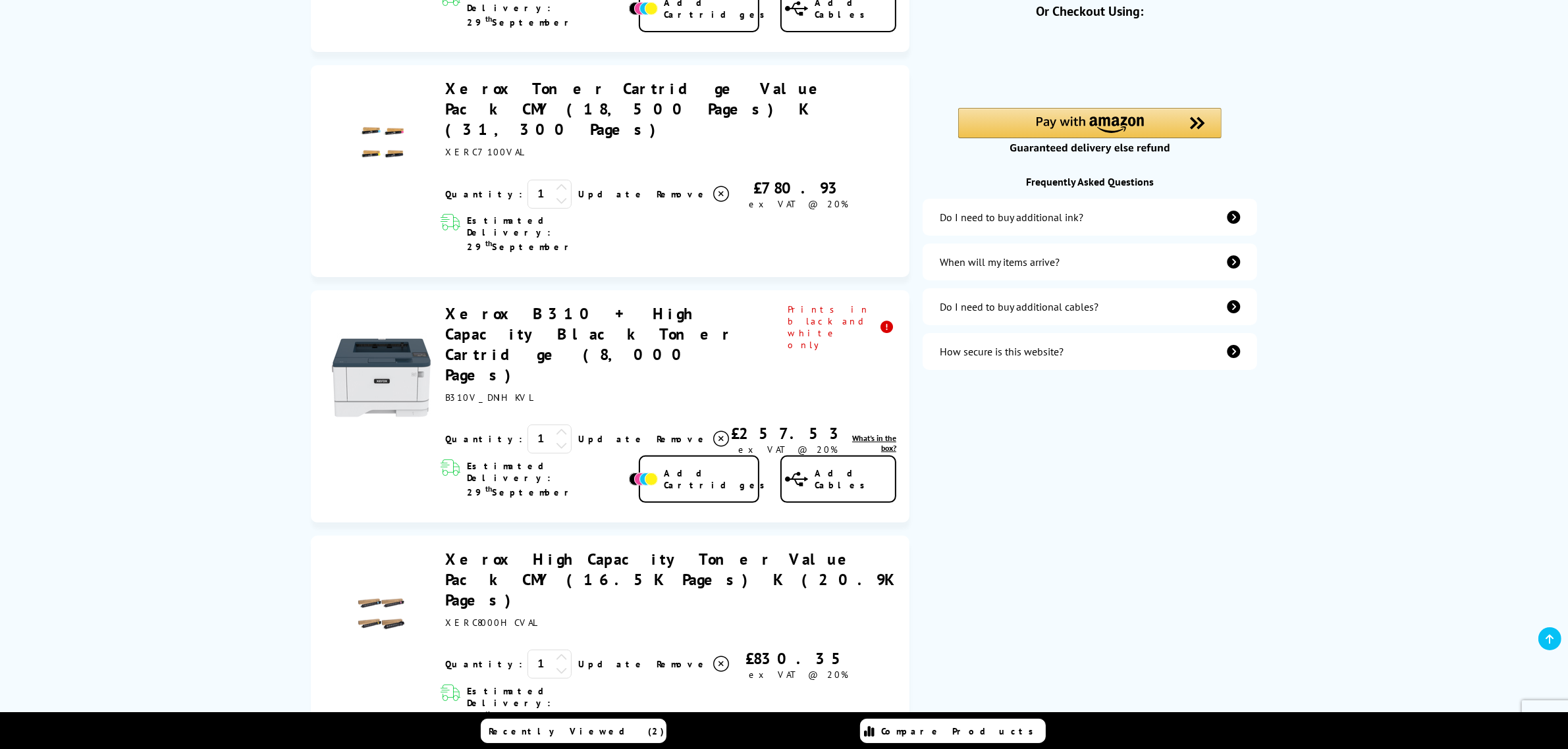
click at [466, 549] on link "Xerox High Capacity Toner Value Pack CMY (16.5K Pages) K (20.9K Pages)" at bounding box center [670, 580] width 451 height 61
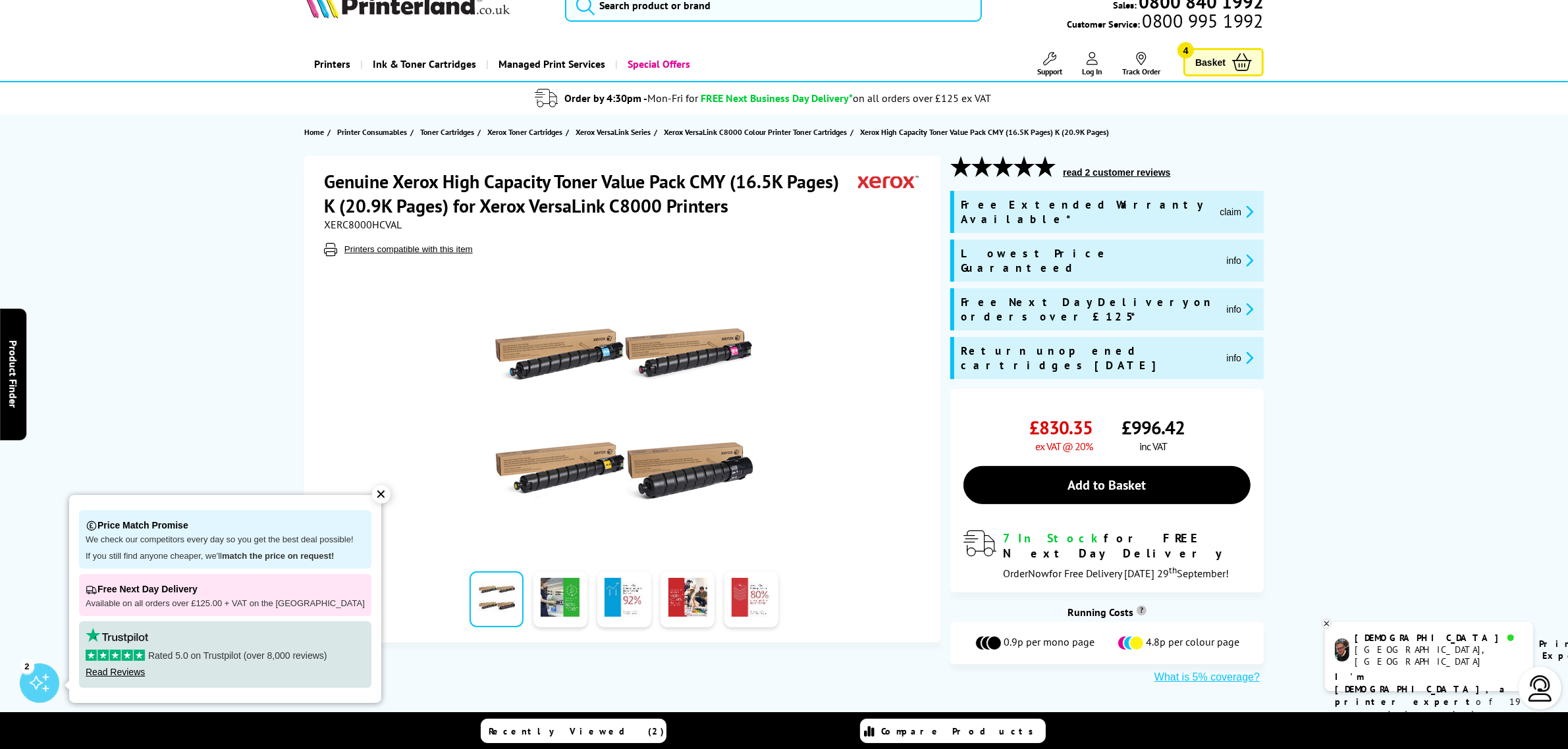
scroll to position [29, 0]
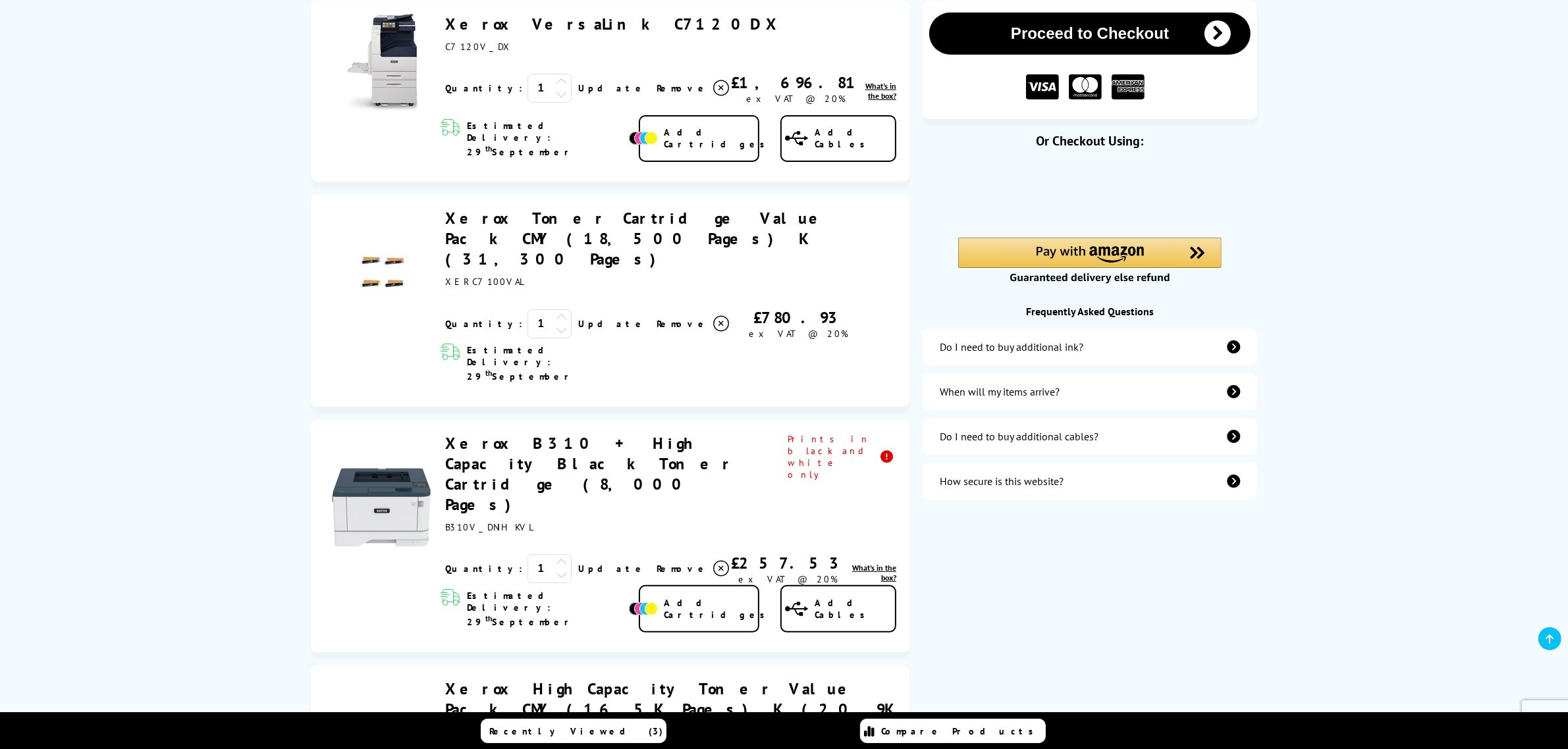
scroll to position [198, 0]
click at [1164, 37] on button "Proceed to Checkout" at bounding box center [1090, 35] width 321 height 42
